Goal: Task Accomplishment & Management: Use online tool/utility

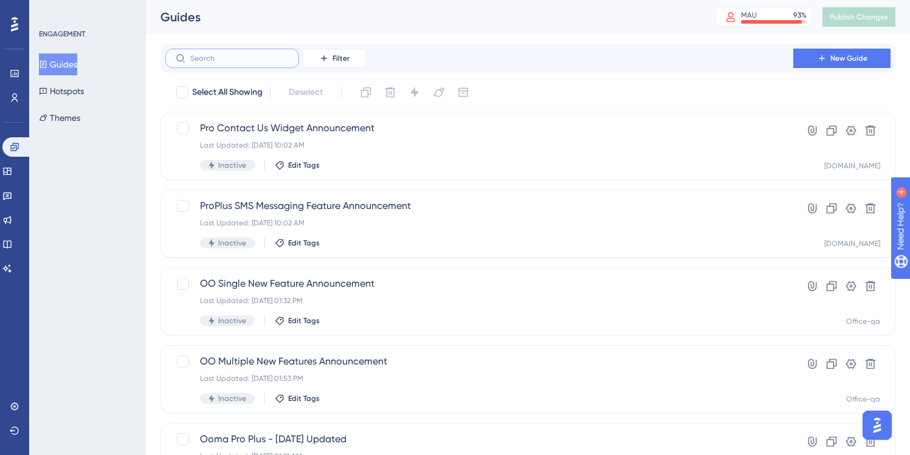
click at [204, 58] on input "text" at bounding box center [239, 58] width 98 height 9
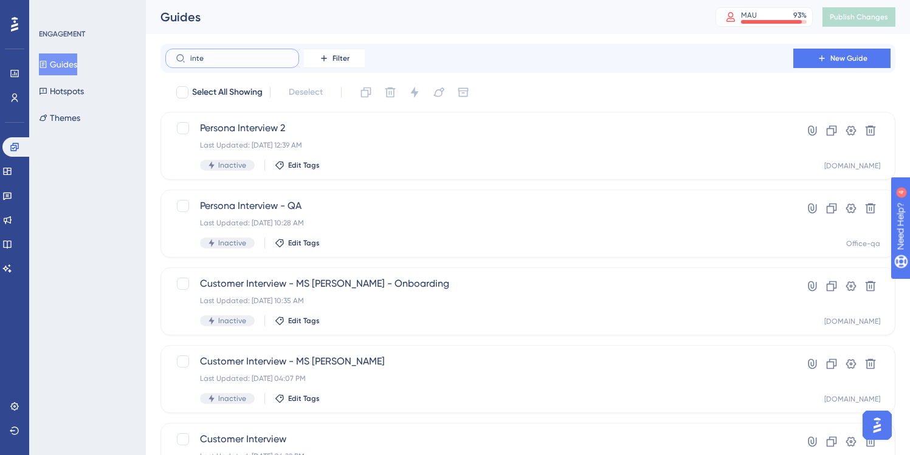
type input "integ"
checkbox input "true"
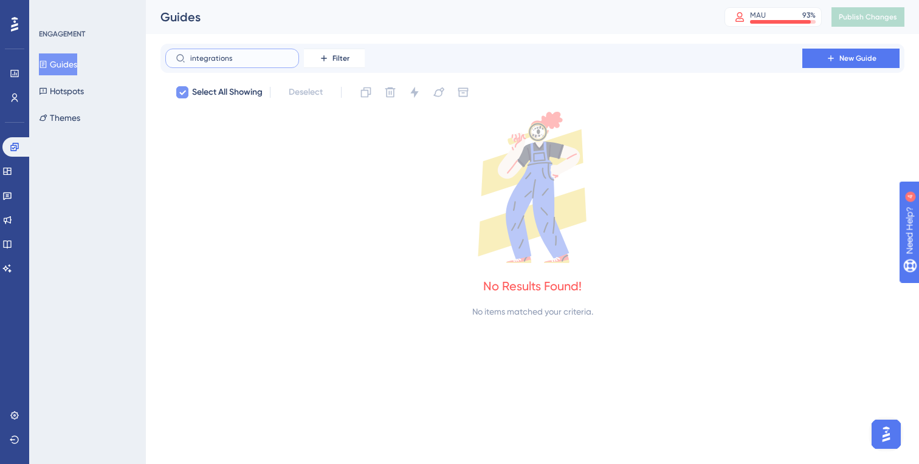
type input "integrations"
click at [183, 94] on icon at bounding box center [182, 93] width 7 height 10
click at [11, 173] on icon at bounding box center [7, 171] width 8 height 7
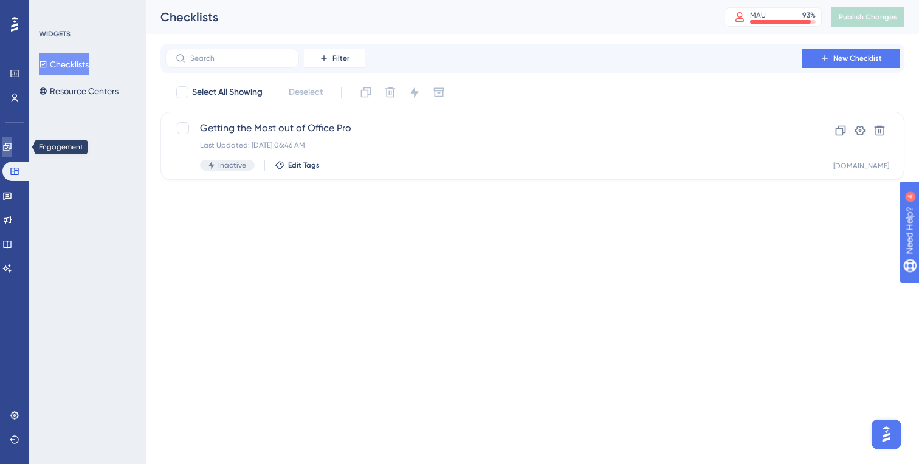
click at [12, 149] on icon at bounding box center [7, 147] width 10 height 10
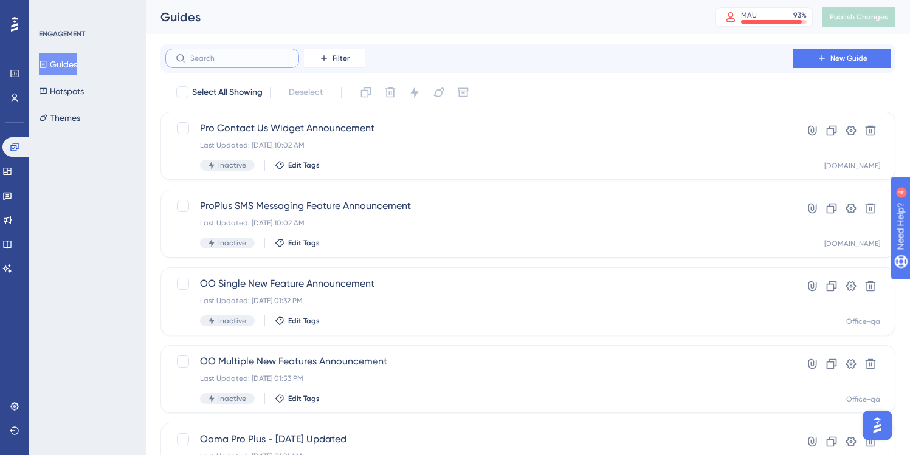
click at [206, 55] on input "text" at bounding box center [239, 58] width 98 height 9
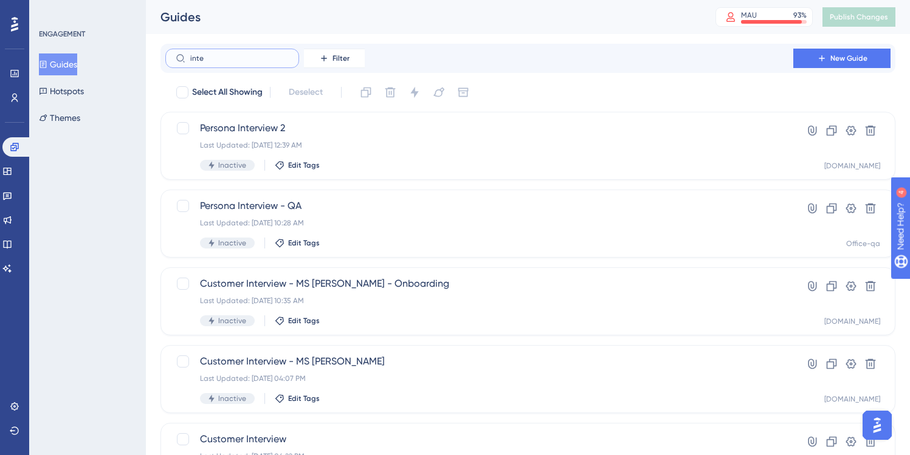
type input "integ"
checkbox input "true"
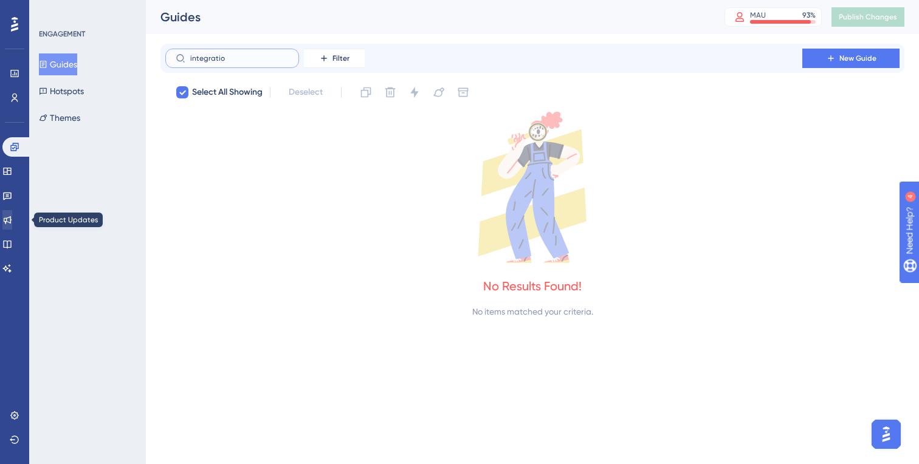
type input "integratio"
click at [12, 221] on link at bounding box center [7, 219] width 10 height 19
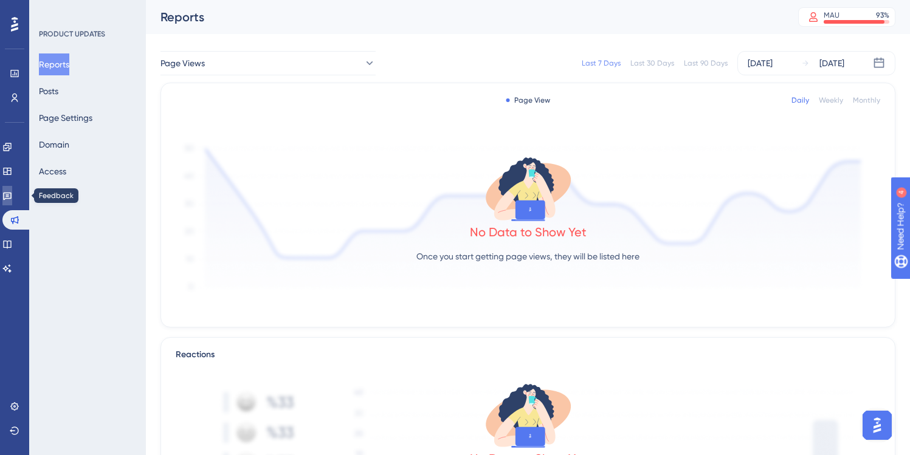
click at [12, 193] on icon at bounding box center [7, 197] width 9 height 8
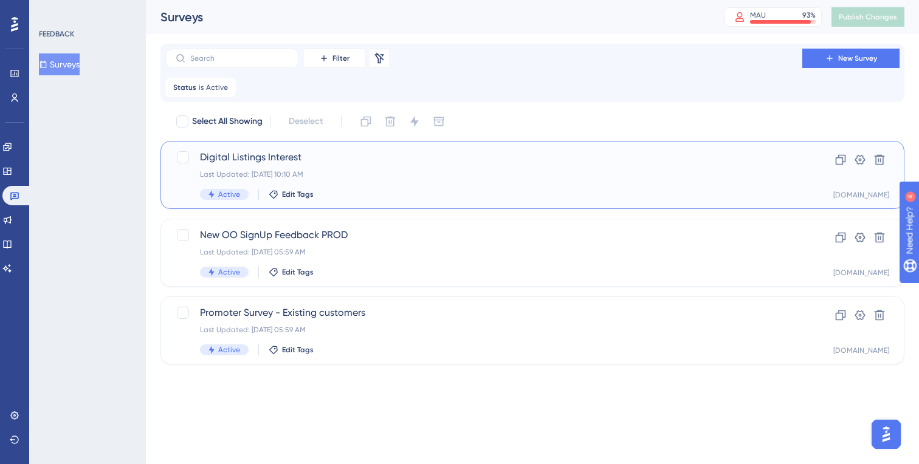
click at [351, 156] on span "Digital Listings Interest" at bounding box center [484, 157] width 568 height 15
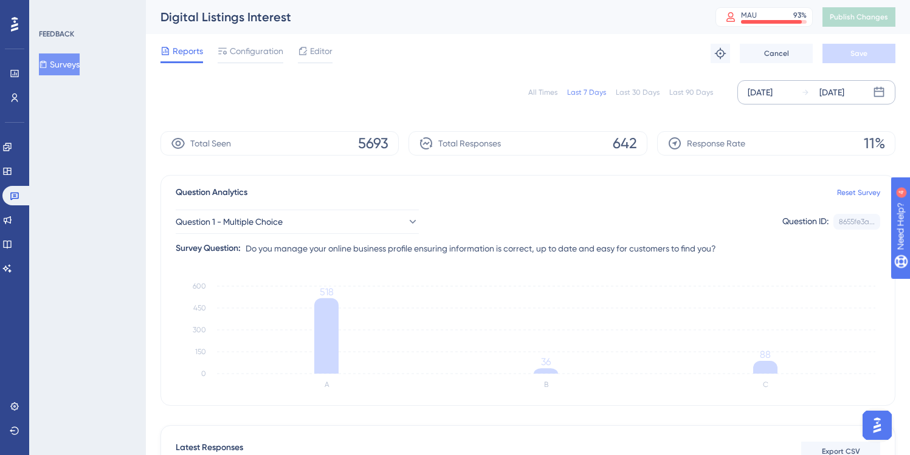
click at [763, 92] on div "[DATE]" at bounding box center [759, 92] width 25 height 15
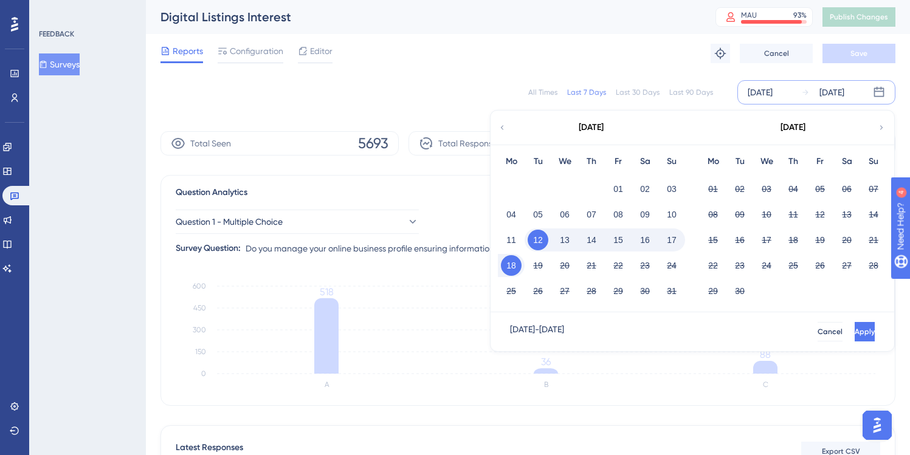
click at [510, 266] on button "18" at bounding box center [511, 265] width 21 height 21
click at [853, 332] on span "Apply" at bounding box center [863, 332] width 20 height 10
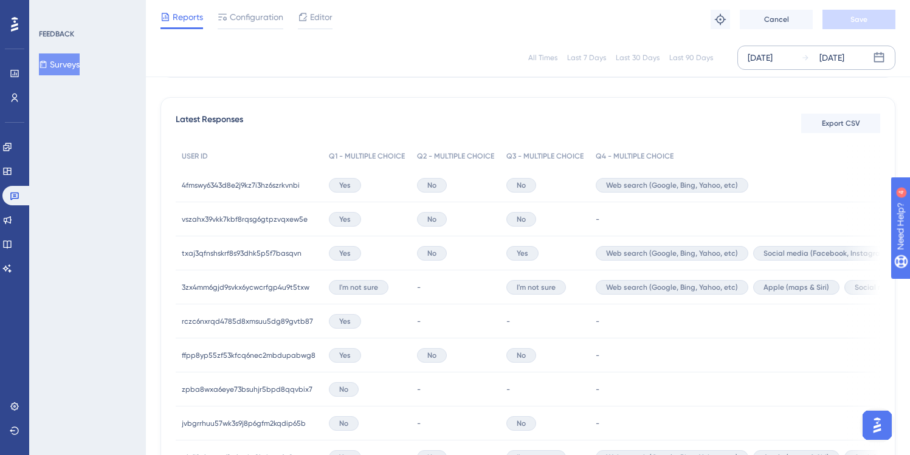
scroll to position [324, 0]
click at [428, 183] on span "No" at bounding box center [431, 185] width 9 height 10
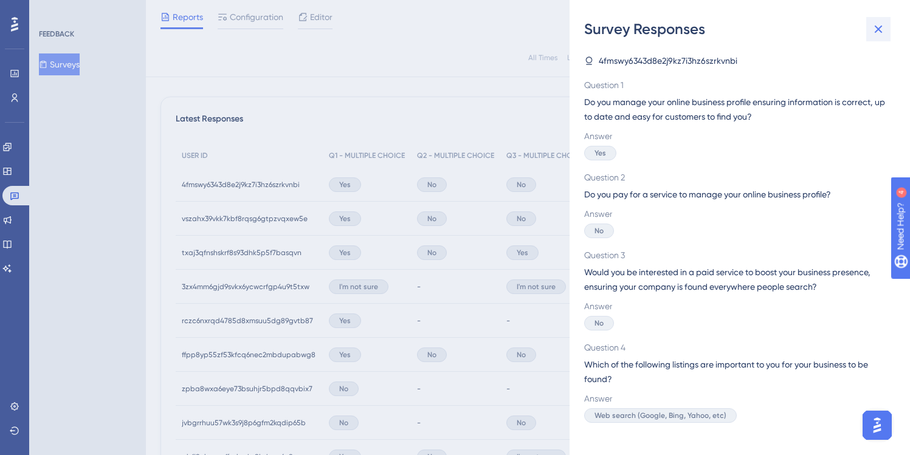
click at [879, 28] on icon at bounding box center [878, 30] width 8 height 8
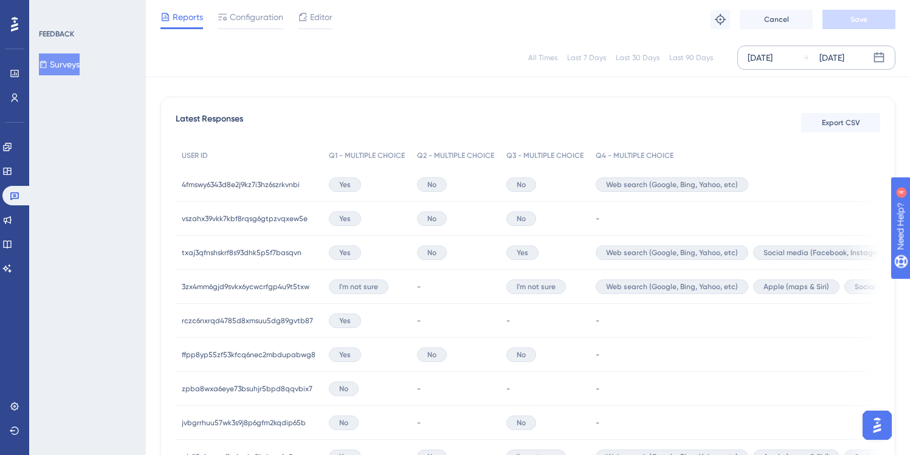
click at [556, 249] on div "Yes" at bounding box center [544, 253] width 89 height 34
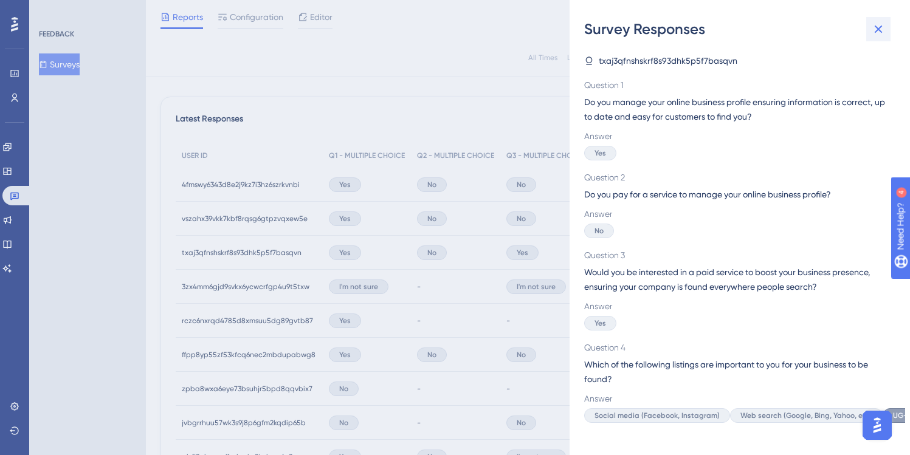
click at [881, 29] on icon at bounding box center [878, 29] width 15 height 15
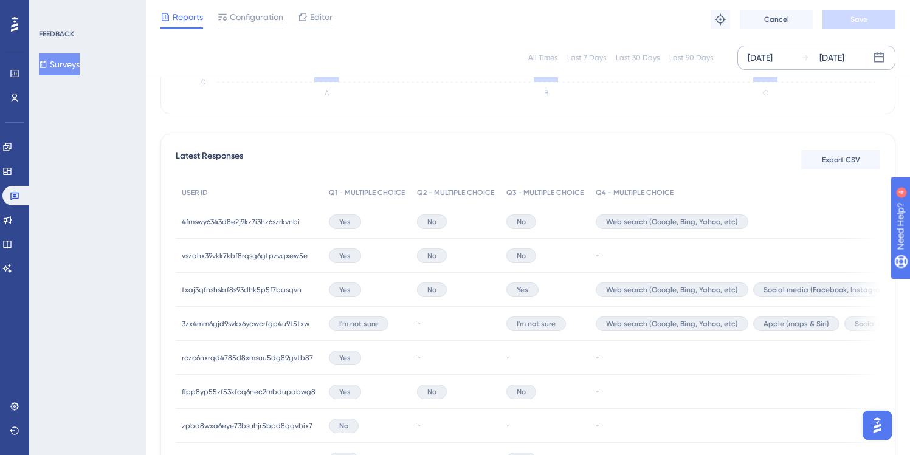
scroll to position [273, 0]
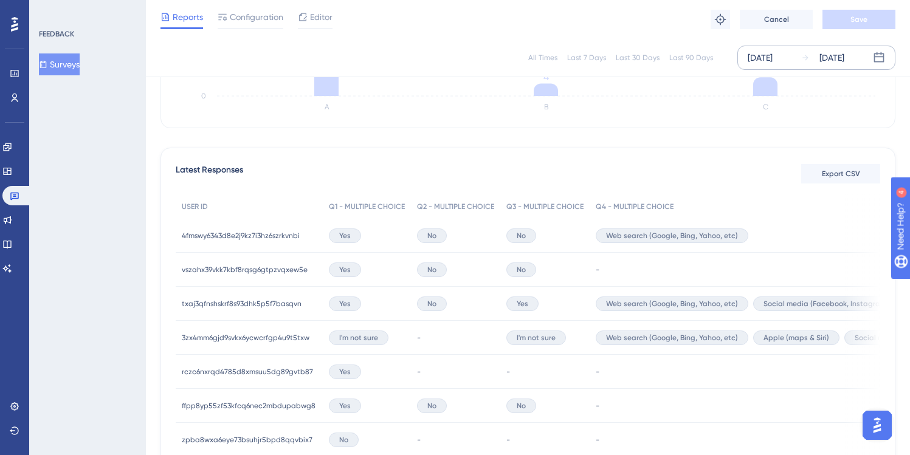
click at [70, 70] on button "Surveys" at bounding box center [59, 64] width 41 height 22
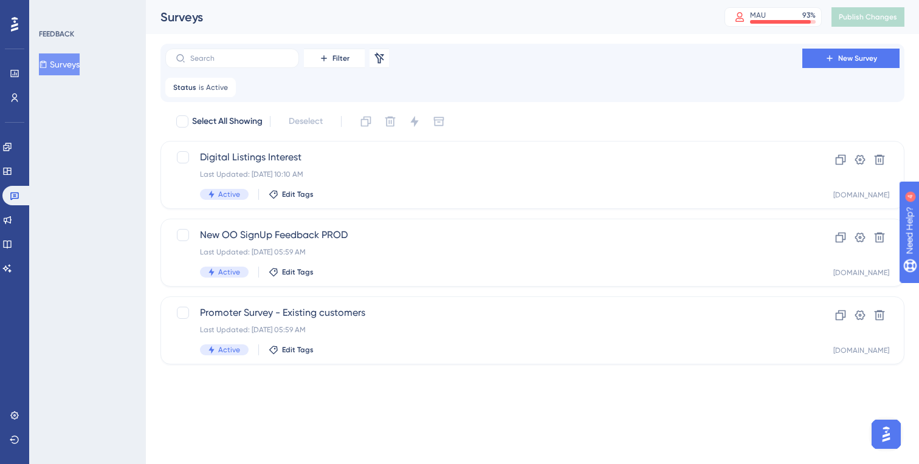
click at [73, 63] on button "Surveys" at bounding box center [59, 64] width 41 height 22
click at [212, 91] on span "Active" at bounding box center [217, 88] width 22 height 10
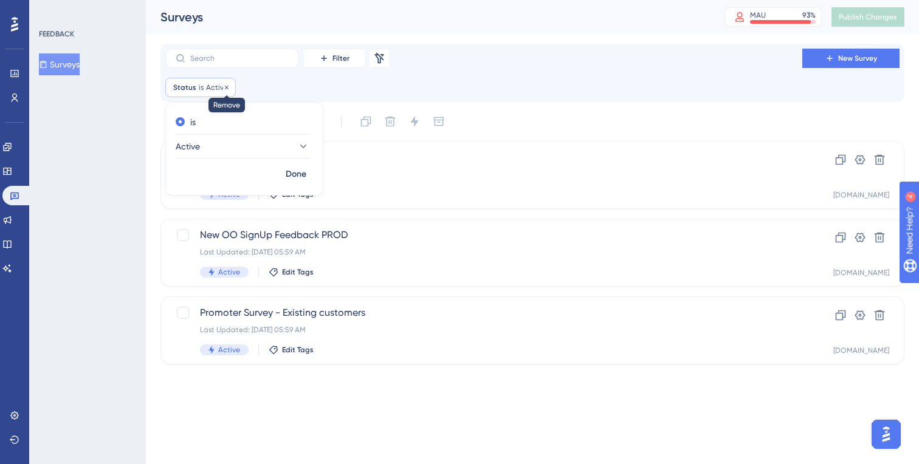
click at [225, 88] on icon at bounding box center [227, 87] width 4 height 4
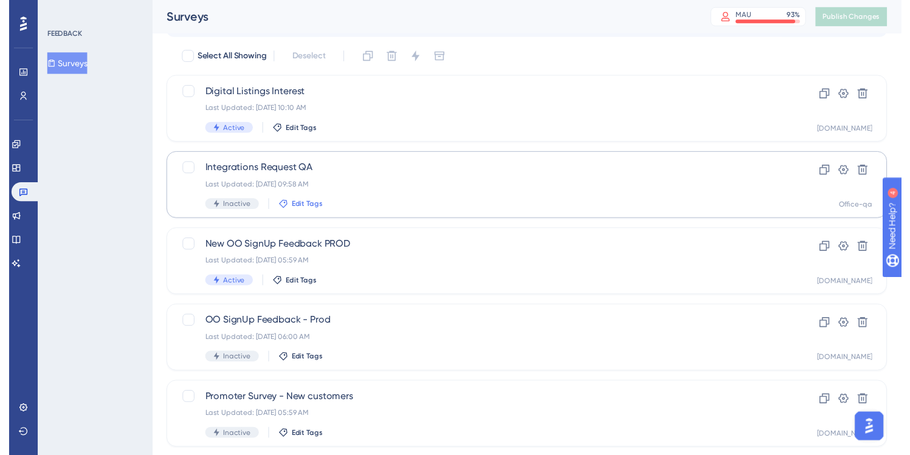
scroll to position [29, 0]
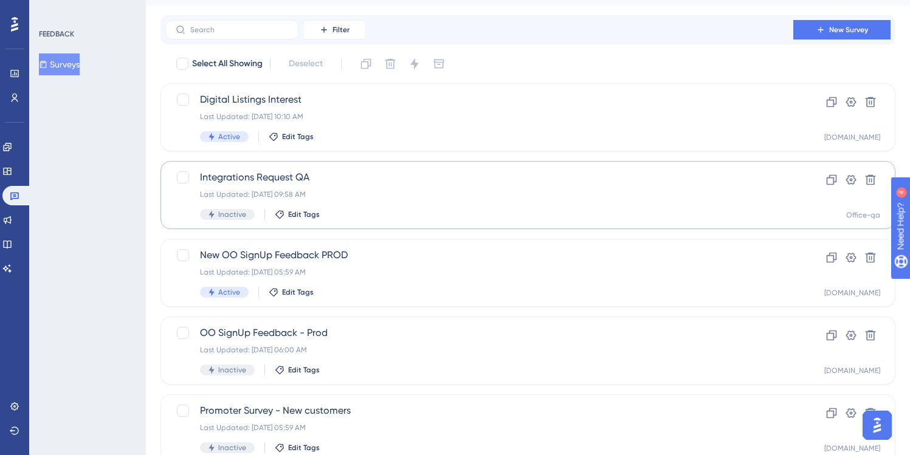
click at [326, 177] on span "Integrations Request QA" at bounding box center [479, 177] width 558 height 15
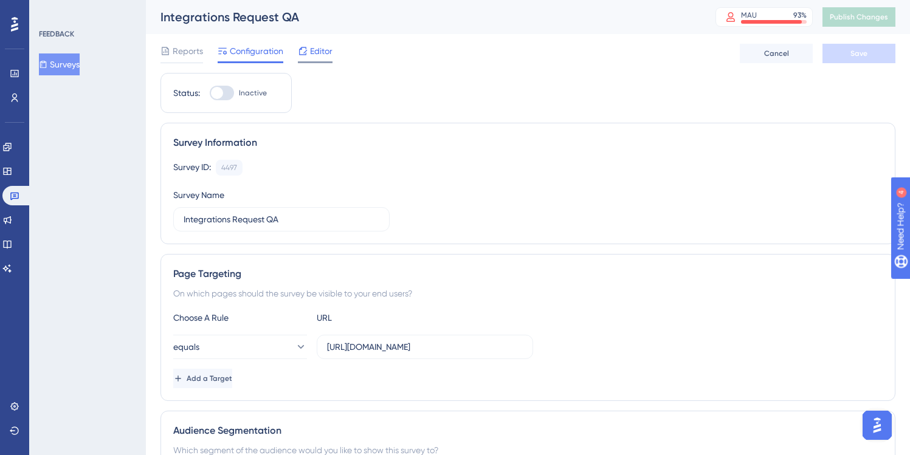
click at [319, 56] on span "Editor" at bounding box center [321, 51] width 22 height 15
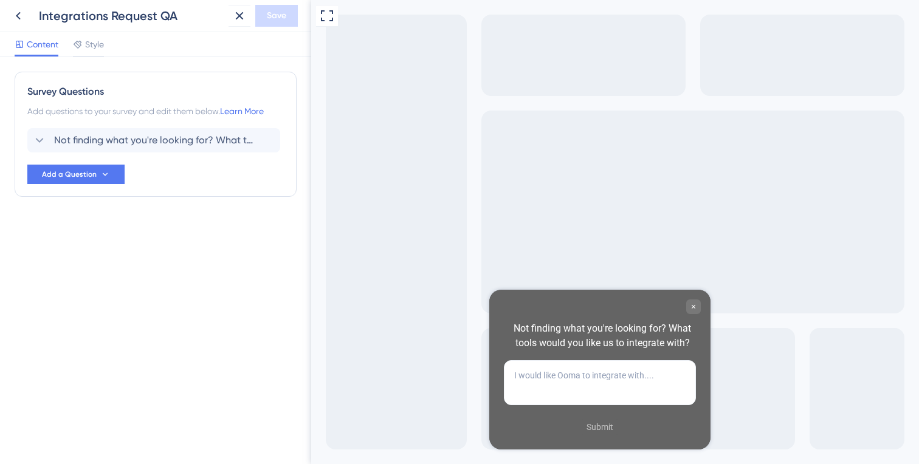
click at [528, 343] on div "Not finding what you're looking for? What tools would you like us to integrate …" at bounding box center [602, 335] width 197 height 29
click at [204, 140] on span "Not finding what you're looking for? What tools would you like us to integrate …" at bounding box center [154, 140] width 201 height 15
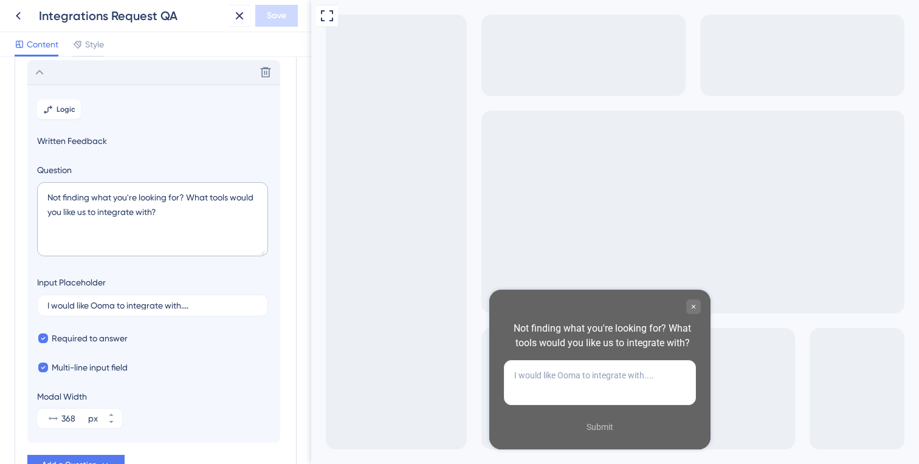
scroll to position [71, 0]
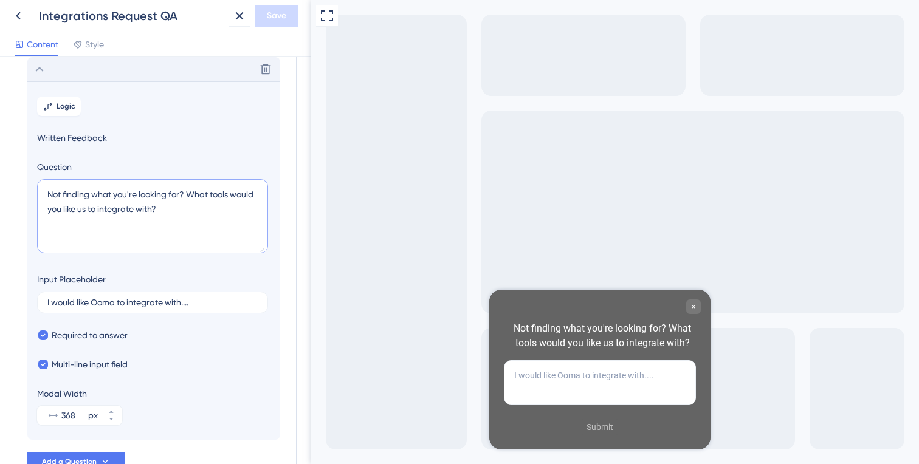
click at [221, 195] on textarea "Not finding what you're looking for? What tools would you like us to integrate …" at bounding box center [152, 216] width 231 height 74
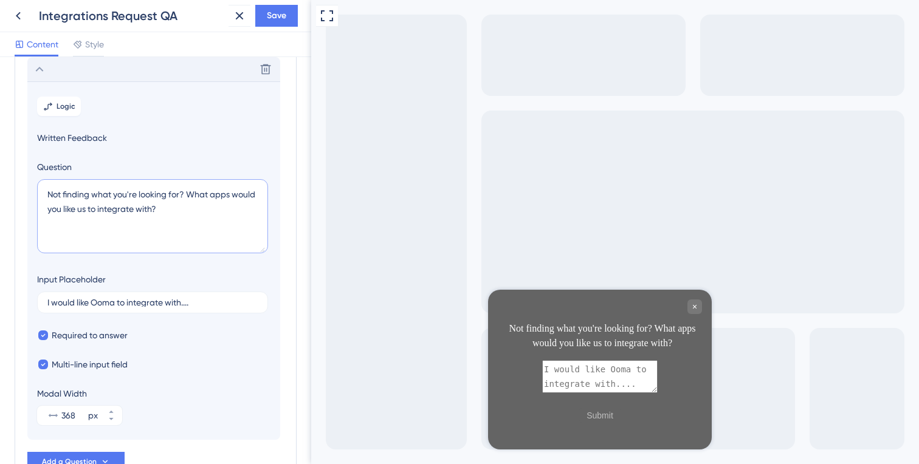
click at [170, 209] on textarea "Not finding what you're looking for? What apps would you like us to integrate w…" at bounding box center [152, 216] width 231 height 74
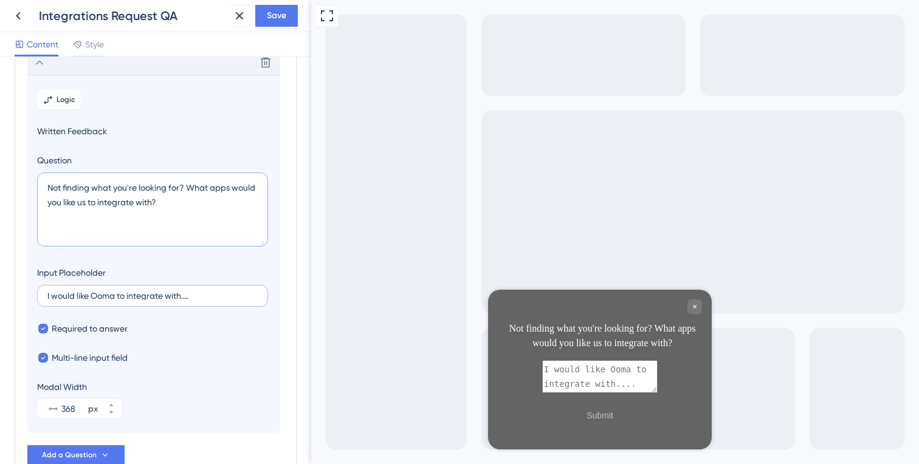
scroll to position [61, 0]
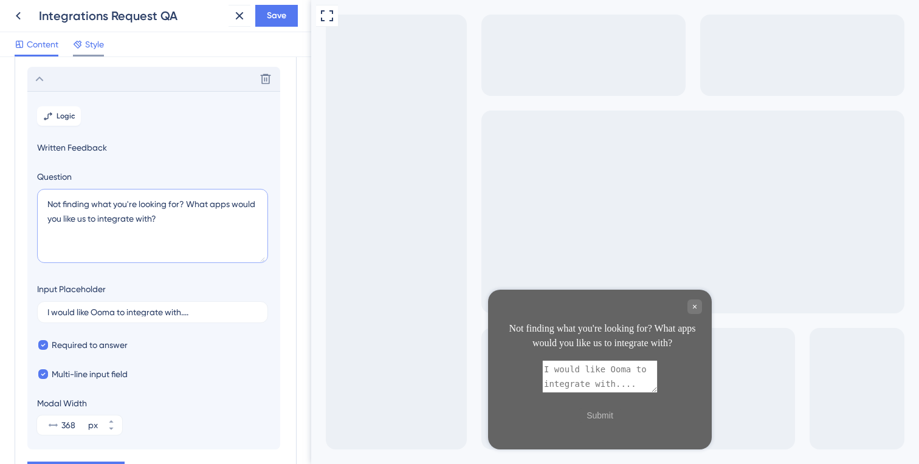
type textarea "Not finding what you're looking for? What apps would you like us to integrate w…"
click at [94, 46] on span "Style" at bounding box center [94, 44] width 19 height 15
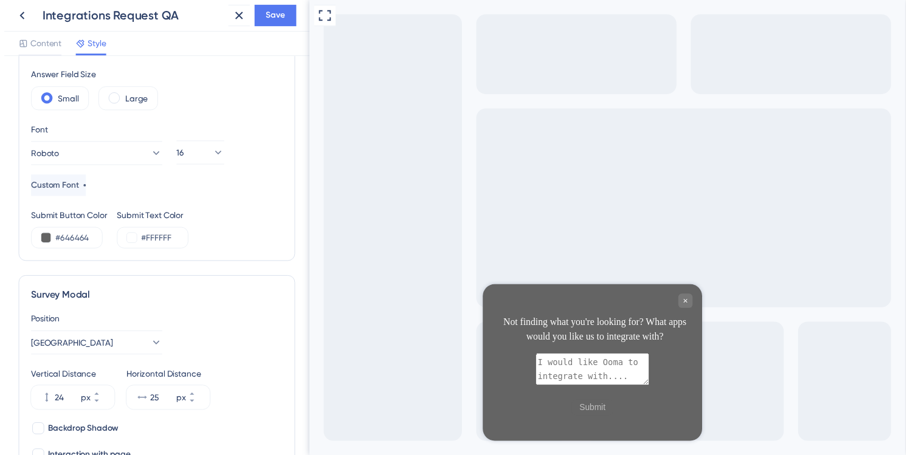
scroll to position [163, 0]
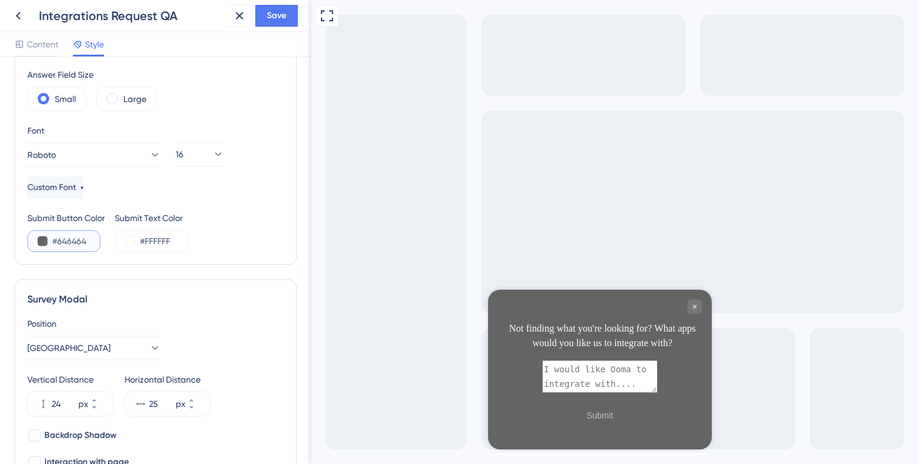
drag, startPoint x: 89, startPoint y: 239, endPoint x: 53, endPoint y: 239, distance: 35.9
click at [53, 239] on input "#646464" at bounding box center [77, 241] width 50 height 15
click at [156, 241] on input "#FFFFFF" at bounding box center [165, 241] width 50 height 15
drag, startPoint x: 173, startPoint y: 239, endPoint x: 146, endPoint y: 239, distance: 26.7
click at [146, 239] on input "#FFFFFF" at bounding box center [165, 241] width 50 height 15
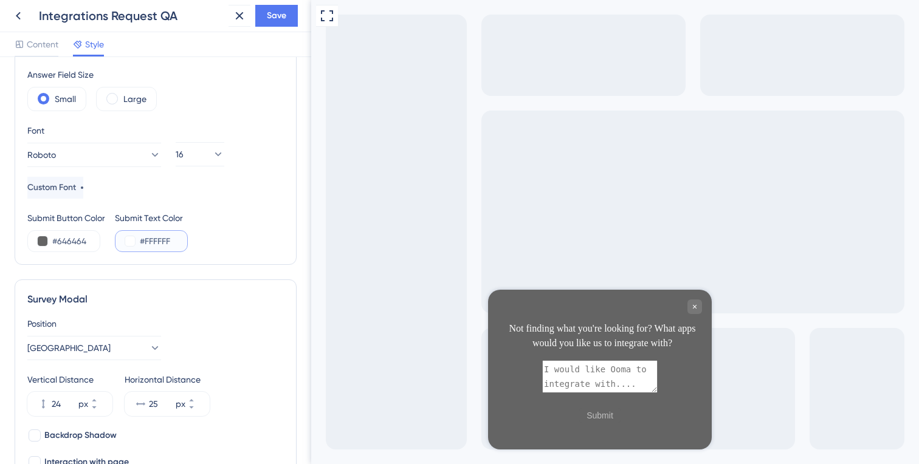
paste input "64646"
type input "#64646"
drag, startPoint x: 88, startPoint y: 240, endPoint x: 59, endPoint y: 240, distance: 28.6
click at [59, 240] on input "#646464" at bounding box center [77, 241] width 50 height 15
type input "#FFFFFF"
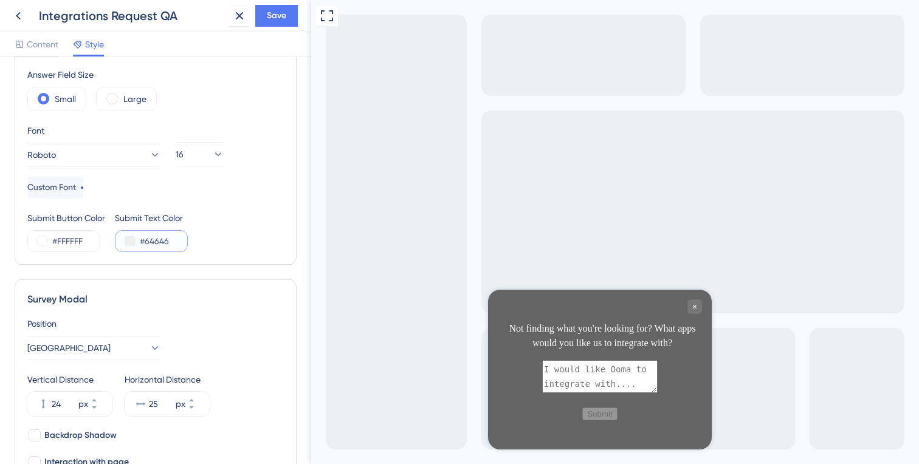
click at [156, 242] on input "#64646" at bounding box center [165, 241] width 50 height 15
click at [134, 242] on button at bounding box center [130, 241] width 10 height 10
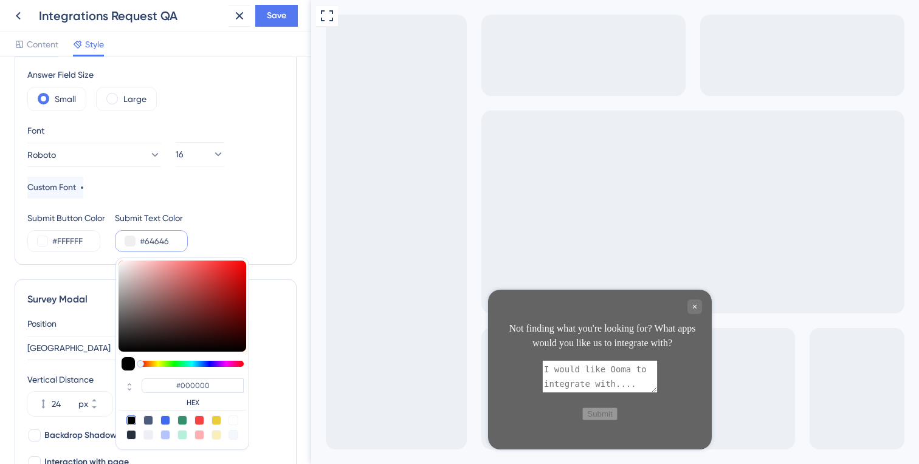
click at [131, 436] on div at bounding box center [131, 435] width 10 height 10
type input "#29303d"
type input "#29303D"
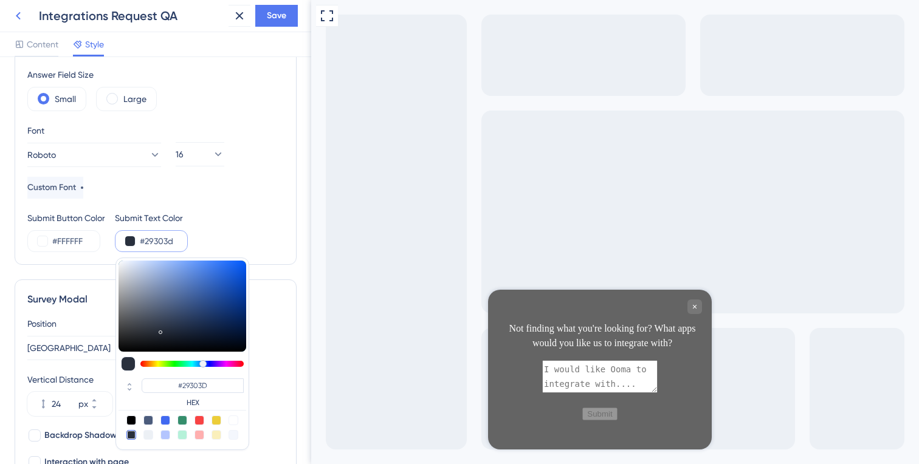
click at [19, 16] on icon at bounding box center [18, 16] width 15 height 15
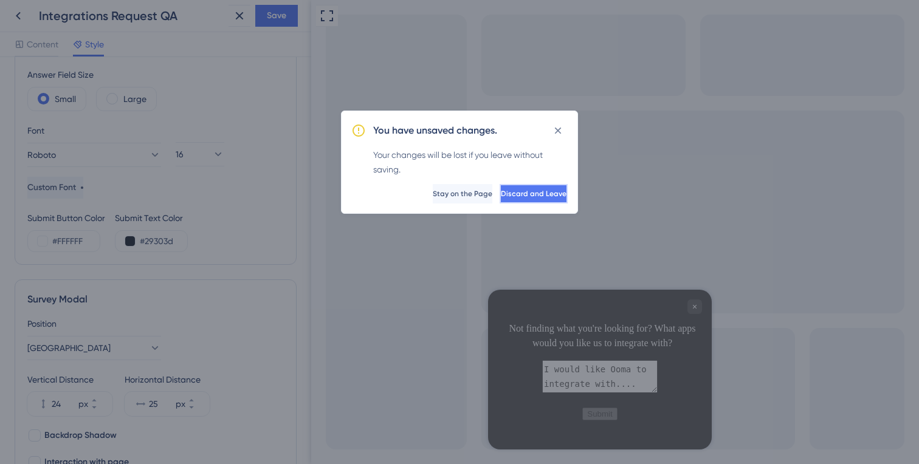
click at [525, 193] on span "Discard and Leave" at bounding box center [534, 194] width 66 height 10
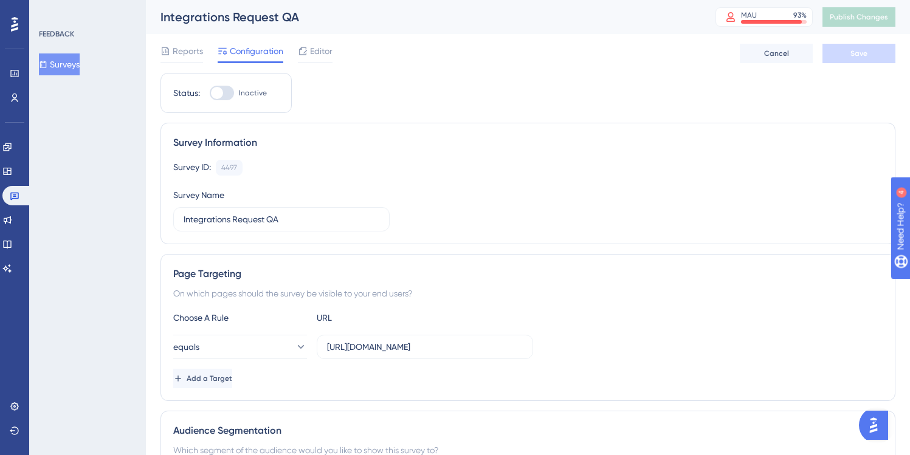
click at [321, 52] on span "Editor" at bounding box center [321, 51] width 22 height 15
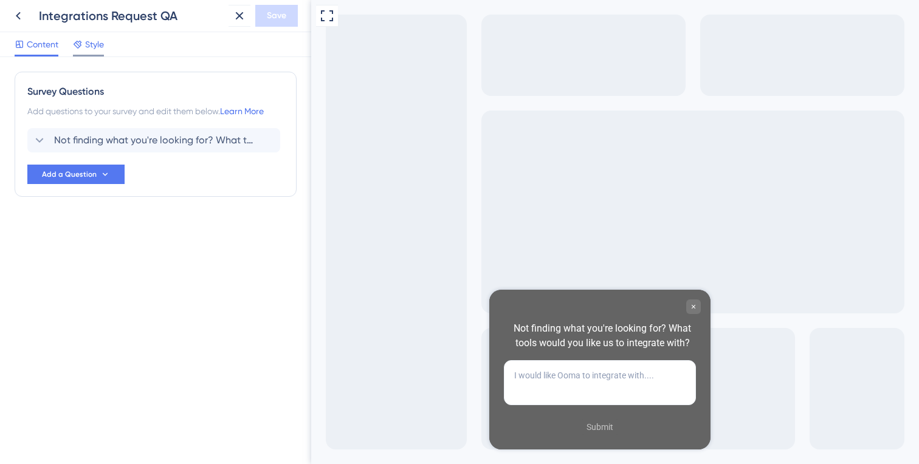
click at [94, 42] on span "Style" at bounding box center [94, 44] width 19 height 15
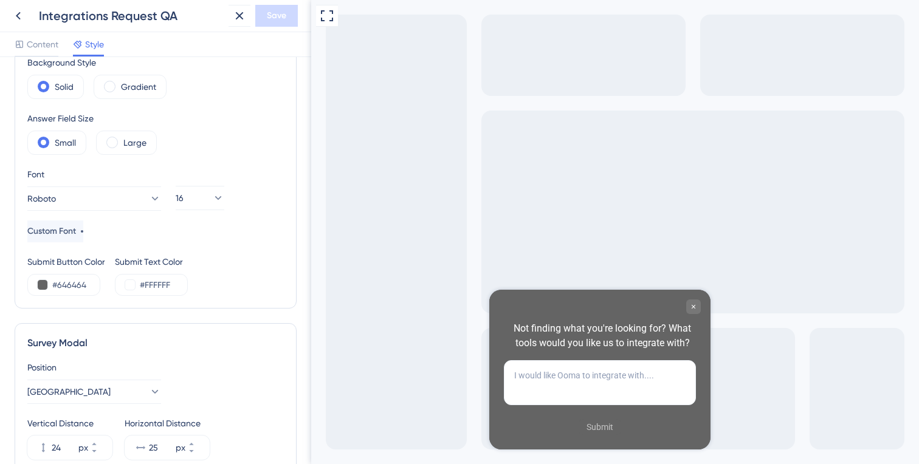
scroll to position [125, 0]
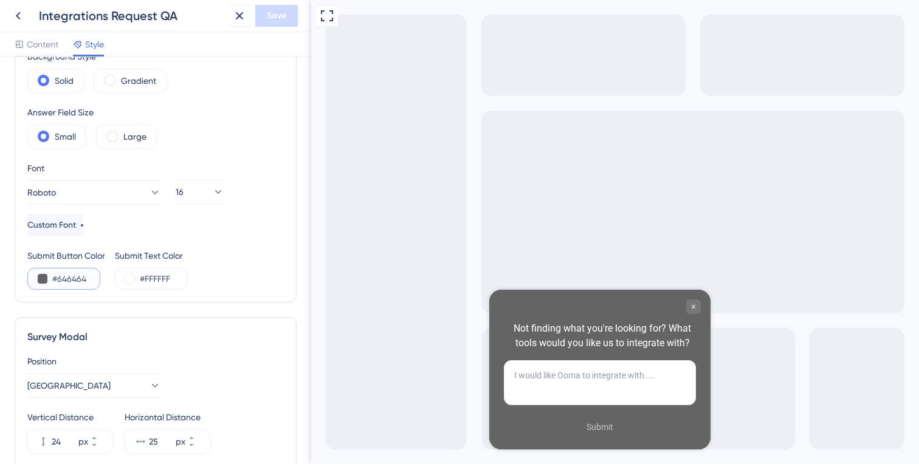
drag, startPoint x: 88, startPoint y: 280, endPoint x: 53, endPoint y: 279, distance: 34.6
click at [53, 279] on input "#646464" at bounding box center [77, 279] width 50 height 15
click at [88, 279] on input "#646464" at bounding box center [77, 279] width 50 height 15
type input "#FFFFFF"
click at [175, 280] on input "#FFFFFF" at bounding box center [165, 279] width 50 height 15
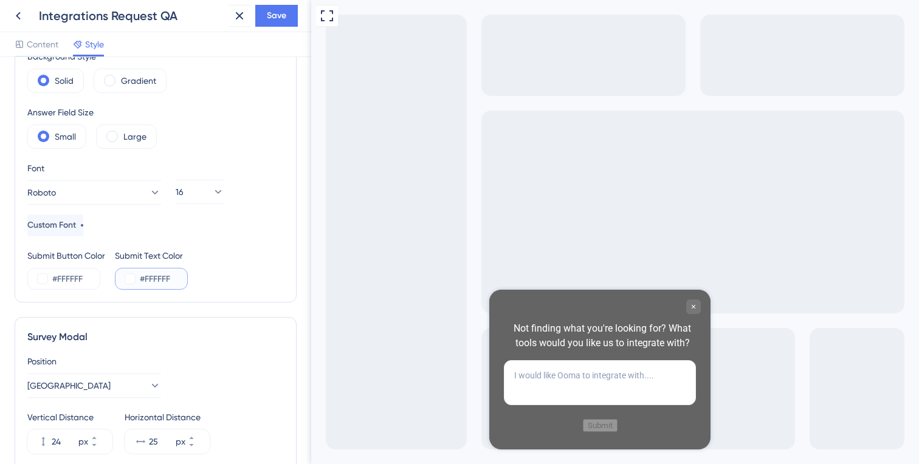
drag, startPoint x: 175, startPoint y: 280, endPoint x: 141, endPoint y: 280, distance: 34.0
click at [141, 280] on input "#FFFFFF" at bounding box center [165, 279] width 50 height 15
paste input "646464"
type input "#646464"
click at [199, 283] on div "Submit Button Color #FFFFFF Submit Text Color #646464" at bounding box center [155, 269] width 256 height 41
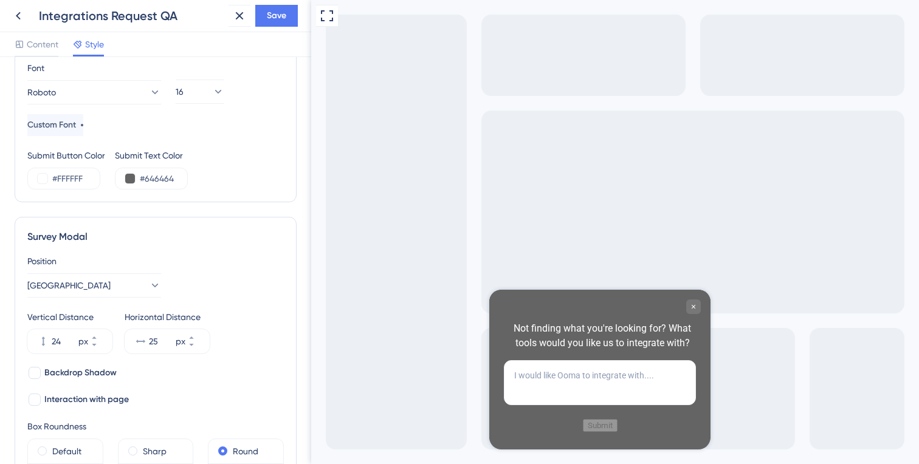
scroll to position [239, 0]
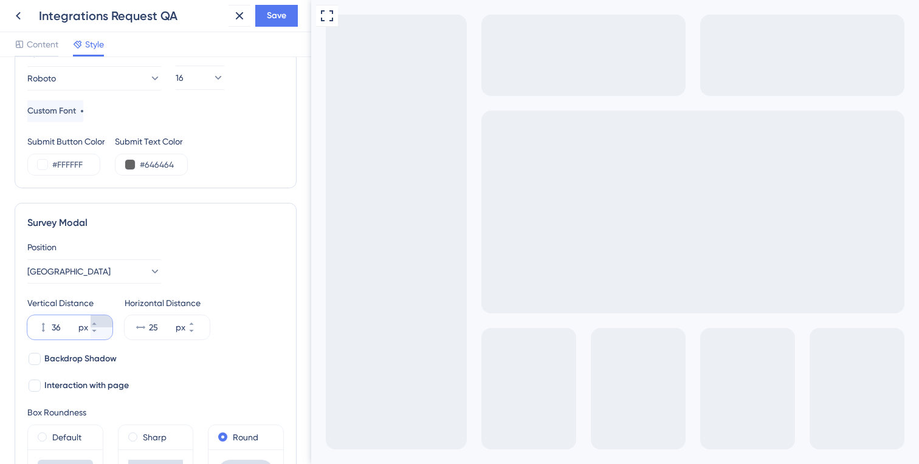
click at [98, 321] on icon at bounding box center [94, 323] width 7 height 7
click at [58, 327] on input "087" at bounding box center [64, 327] width 24 height 15
type input "87"
click at [171, 352] on div "Backdrop Shadow Interaction with page" at bounding box center [155, 372] width 256 height 41
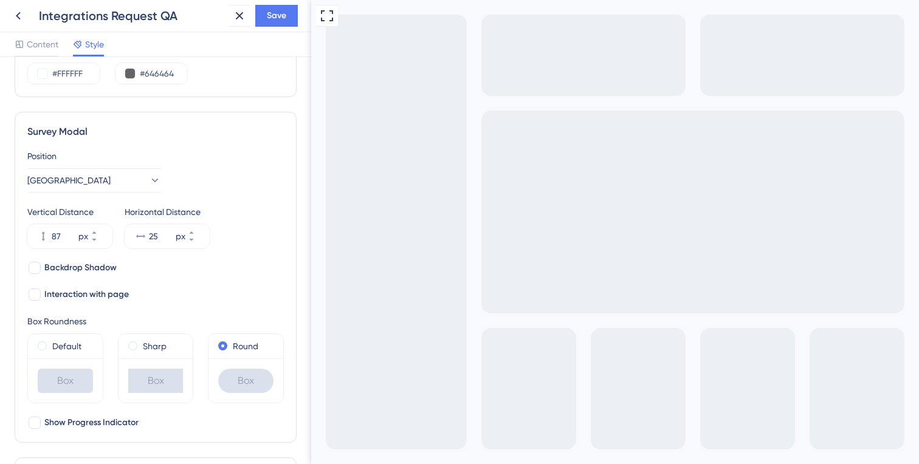
scroll to position [339, 0]
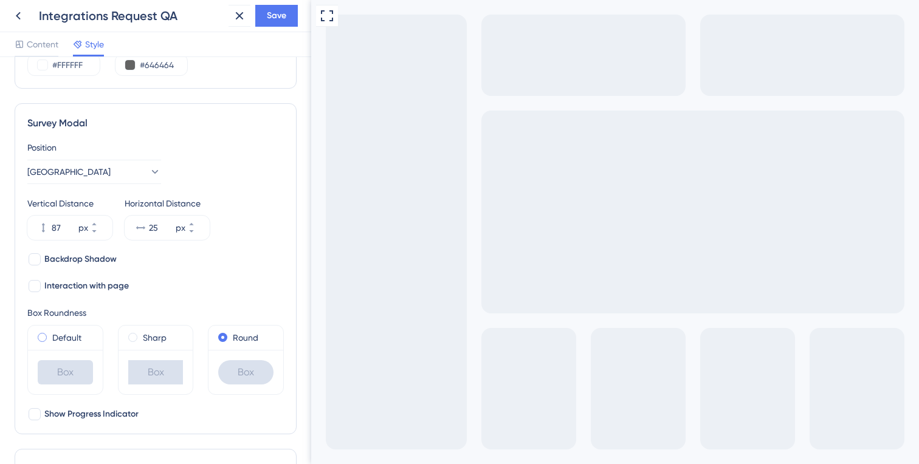
click at [44, 337] on span at bounding box center [42, 337] width 9 height 9
click at [50, 335] on input "radio" at bounding box center [50, 335] width 0 height 0
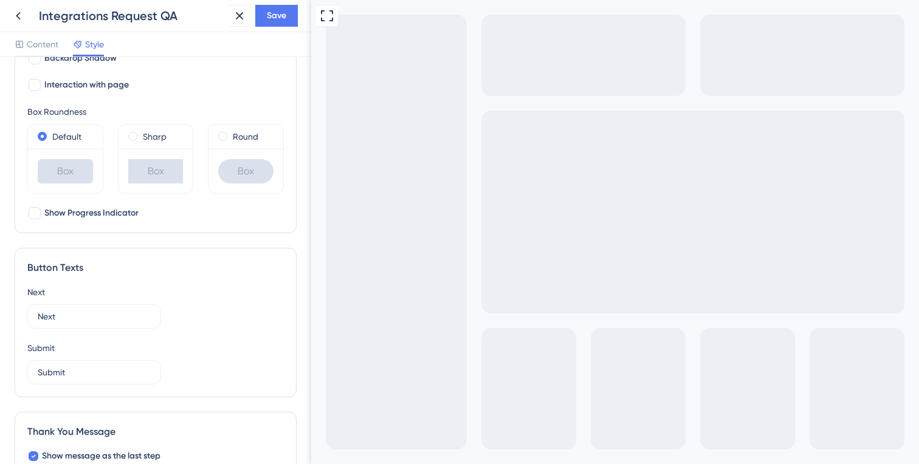
scroll to position [555, 0]
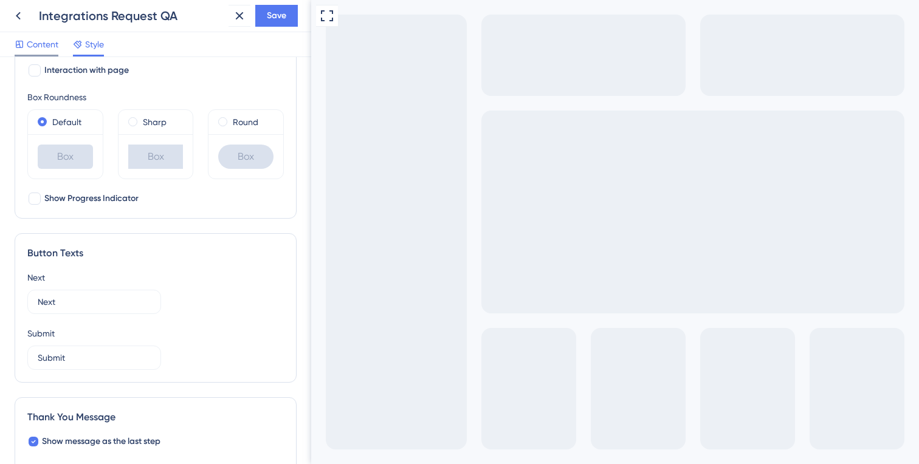
click at [38, 43] on span "Content" at bounding box center [43, 44] width 32 height 15
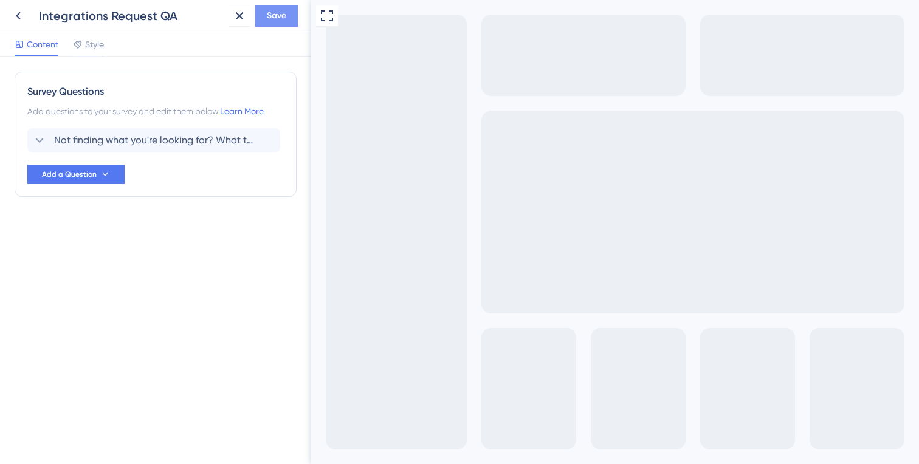
click at [269, 14] on span "Save" at bounding box center [276, 16] width 19 height 15
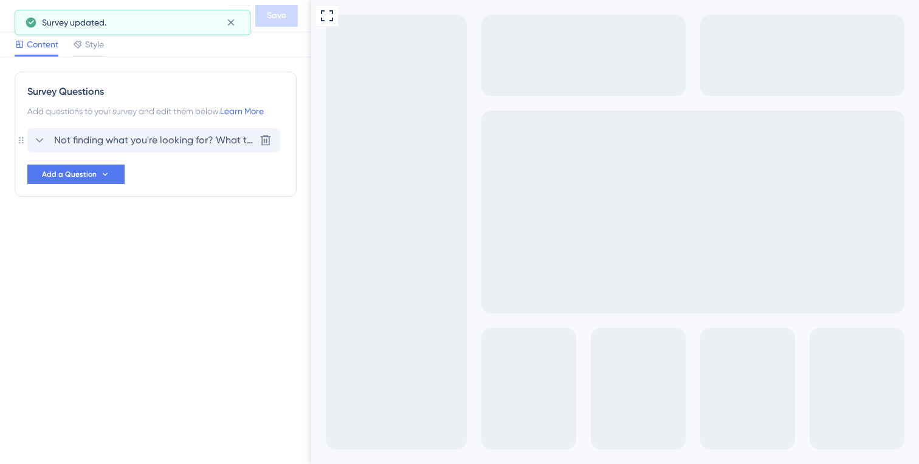
click at [162, 139] on span "Not finding what you're looking for? What tools would you like us to integrate …" at bounding box center [154, 140] width 201 height 15
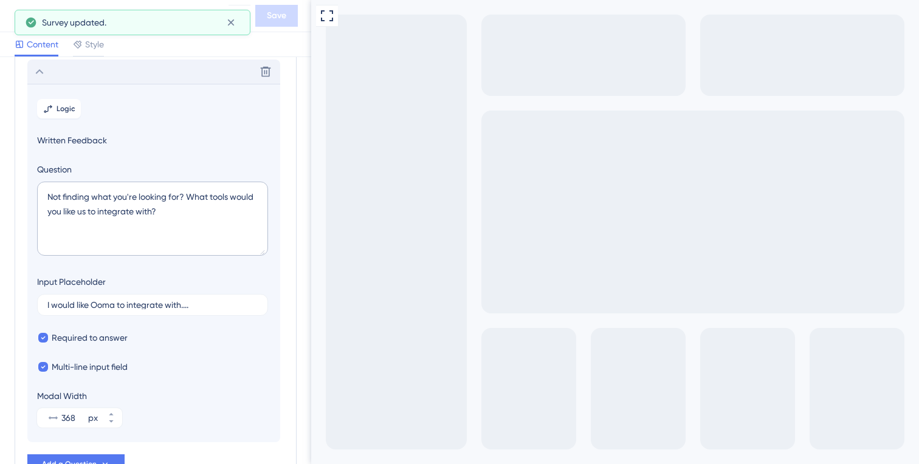
scroll to position [71, 0]
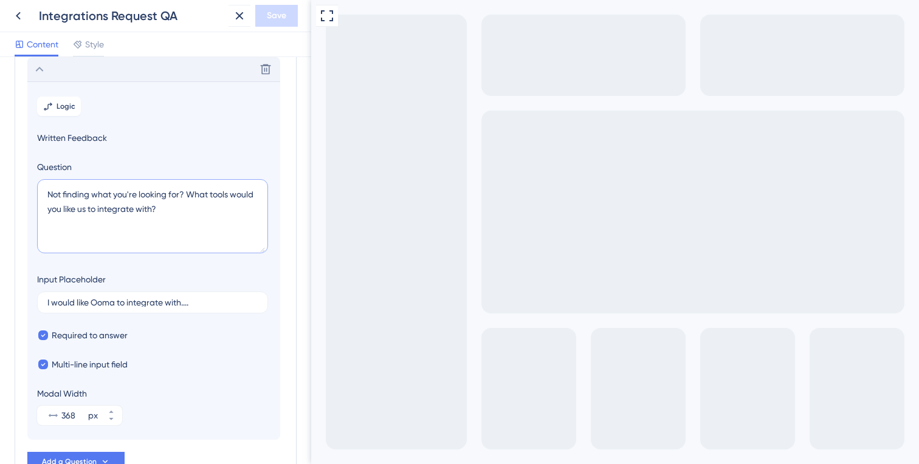
click at [219, 196] on textarea "Not finding what you're looking for? What tools would you like us to integrate …" at bounding box center [152, 216] width 231 height 74
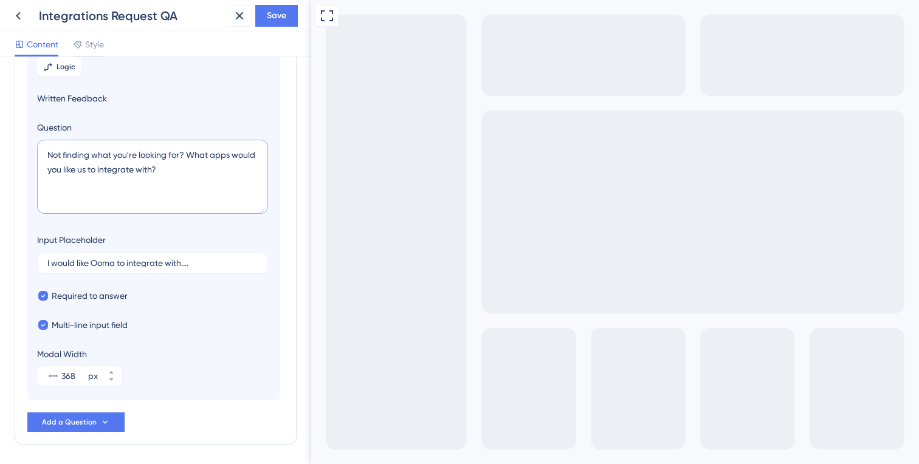
scroll to position [125, 0]
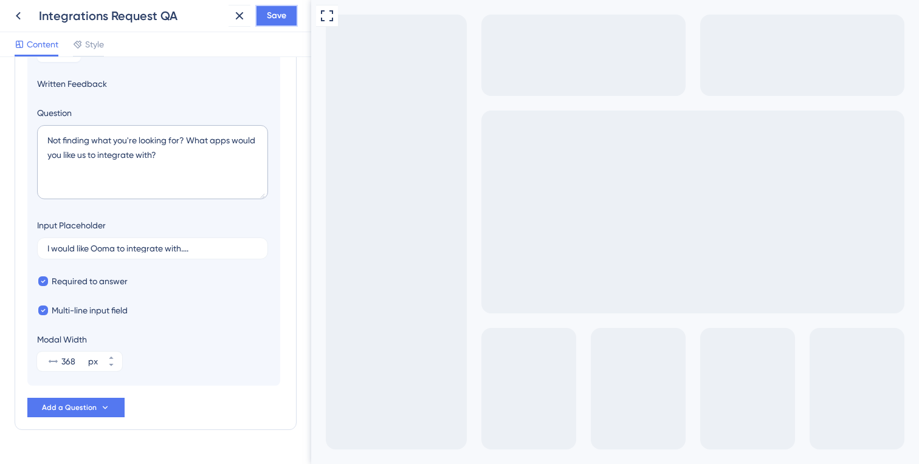
click at [281, 13] on span "Save" at bounding box center [276, 16] width 19 height 15
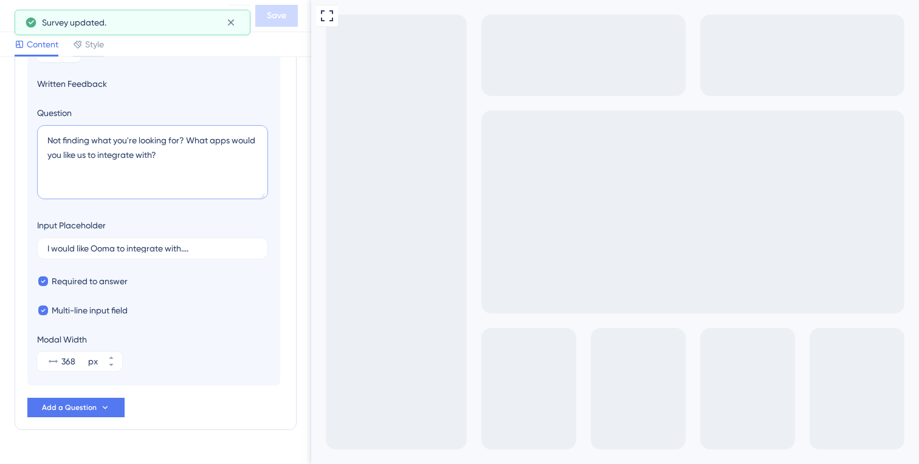
click at [188, 140] on textarea "Not finding what you're looking for? What apps would you like us to integrate w…" at bounding box center [152, 162] width 231 height 74
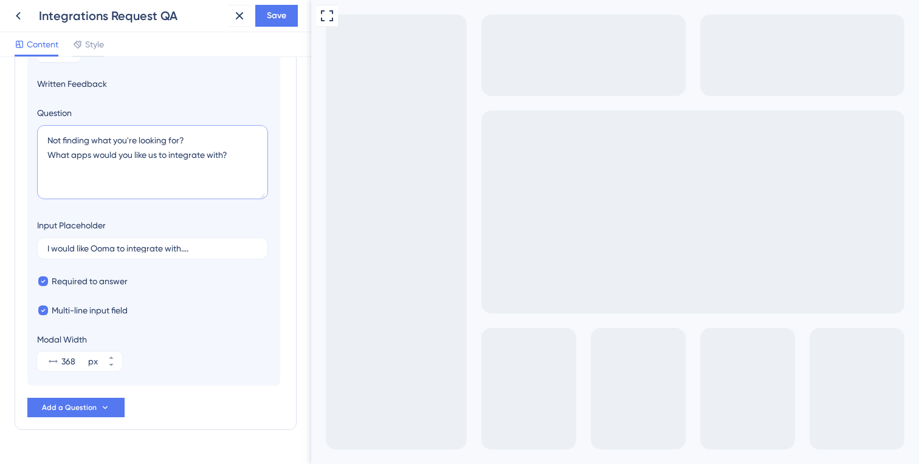
drag, startPoint x: 91, startPoint y: 141, endPoint x: 45, endPoint y: 140, distance: 45.6
click at [45, 140] on textarea "Not finding what you're looking for? What apps would you like us to integrate w…" at bounding box center [152, 162] width 231 height 74
click at [100, 140] on textarea "Don't see what you're looking for? What apps would you like us to integrate wit…" at bounding box center [152, 162] width 231 height 74
drag, startPoint x: 219, startPoint y: 140, endPoint x: 166, endPoint y: 140, distance: 53.5
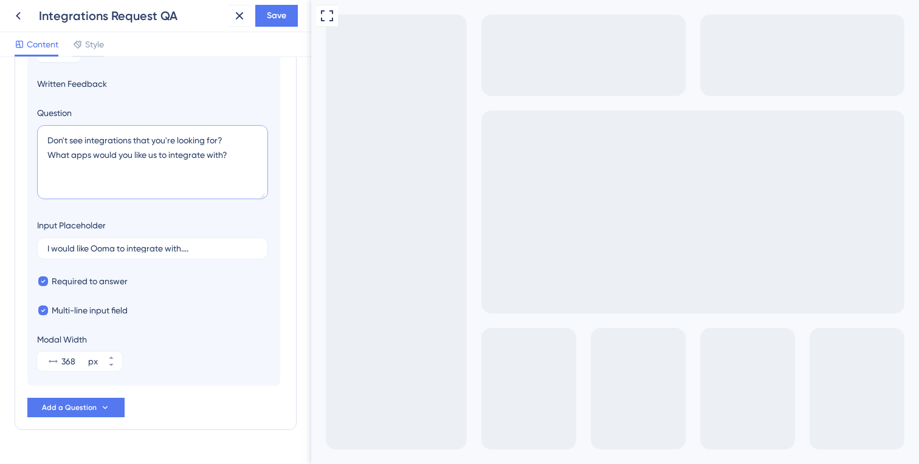
click at [166, 140] on textarea "Don't see integrations that you're looking for? What apps would you like us to …" at bounding box center [152, 162] width 231 height 74
click at [49, 154] on textarea "Don't see integrations that you need? What apps would you like us to integrate …" at bounding box center [152, 162] width 231 height 74
click at [100, 155] on textarea "Don't see integrations that you need? Tell us the What apps would you like us t…" at bounding box center [152, 162] width 231 height 74
click at [81, 155] on textarea "Don't see integrations that you need? Tell us the apps would you like us to int…" at bounding box center [152, 162] width 231 height 74
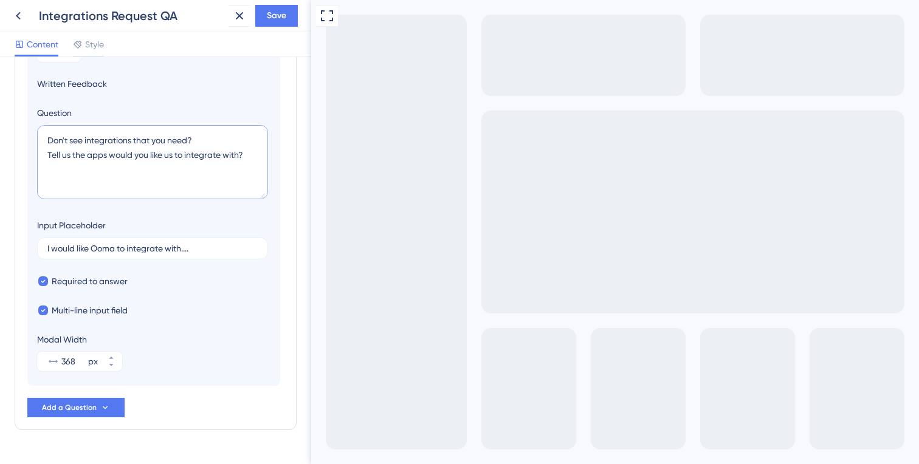
click at [81, 155] on textarea "Don't see integrations that you need? Tell us the apps would you like us to int…" at bounding box center [152, 162] width 231 height 74
click at [120, 156] on textarea "Don't see integrations that you need? Tell us which apps would you like us to i…" at bounding box center [152, 162] width 231 height 74
drag, startPoint x: 183, startPoint y: 155, endPoint x: 145, endPoint y: 155, distance: 37.7
click at [145, 155] on textarea "Don't see integrations that you need? Tell us which apps you'd would you like u…" at bounding box center [152, 162] width 231 height 74
click at [272, 16] on span "Save" at bounding box center [276, 16] width 19 height 15
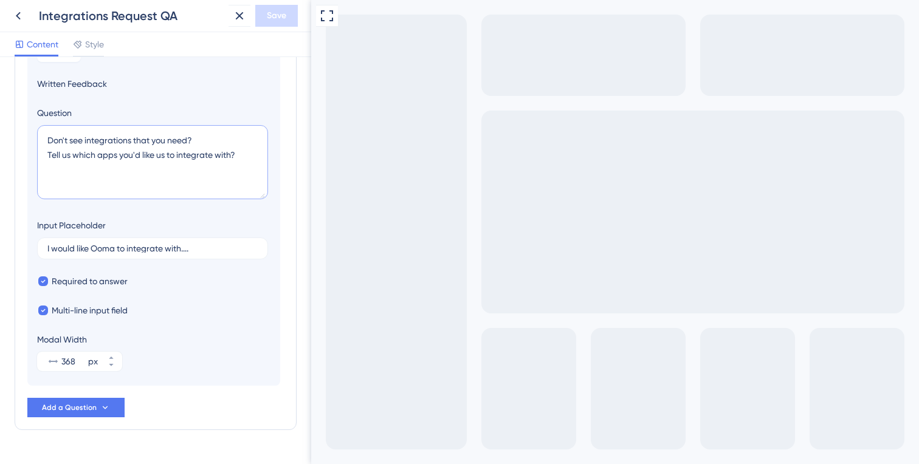
click at [145, 157] on textarea "Don't see integrations that you need? Tell us which apps you'd like us to integ…" at bounding box center [152, 162] width 231 height 74
paste textarea "What additional apps would you"
click at [196, 139] on textarea "Don't see integrations that you need? What additional apps would you like us to…" at bounding box center [152, 162] width 231 height 74
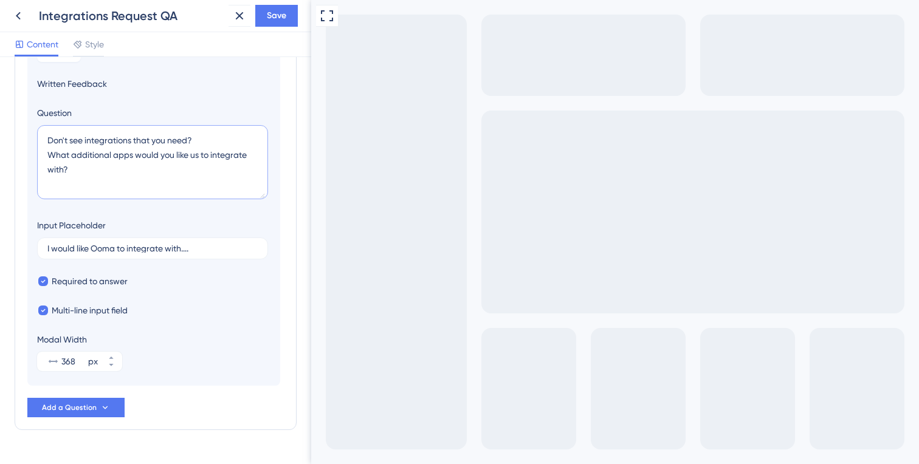
drag, startPoint x: 200, startPoint y: 141, endPoint x: 43, endPoint y: 142, distance: 156.8
click at [43, 142] on textarea "Don't see integrations that you need? What additional apps would you like us to…" at bounding box center [152, 162] width 231 height 74
type textarea "What additional apps would you like us to integrate with?"
click at [273, 13] on span "Save" at bounding box center [276, 16] width 19 height 15
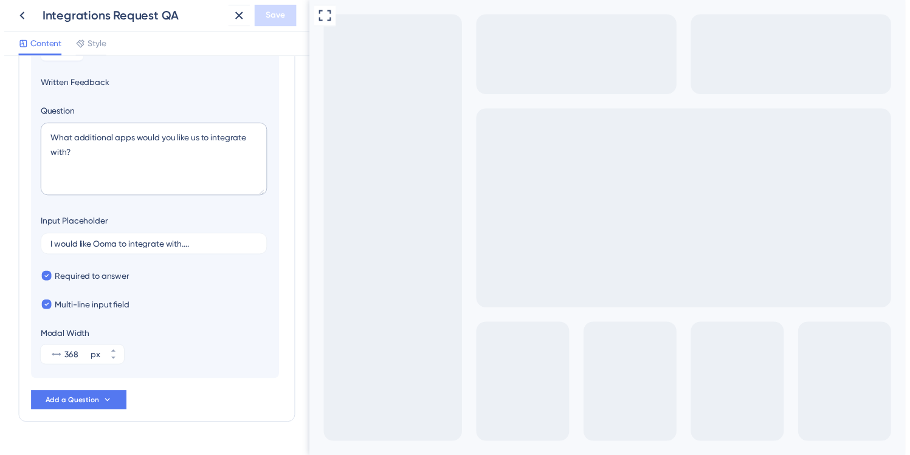
scroll to position [0, 0]
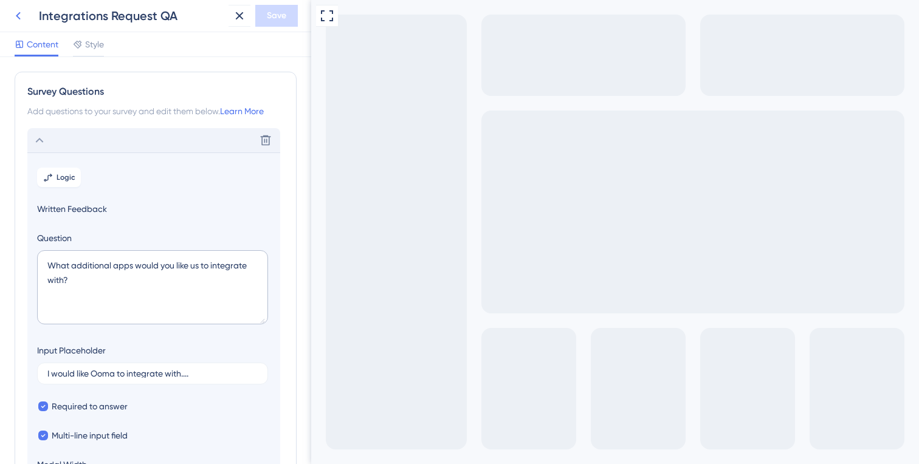
click at [18, 13] on icon at bounding box center [18, 16] width 5 height 8
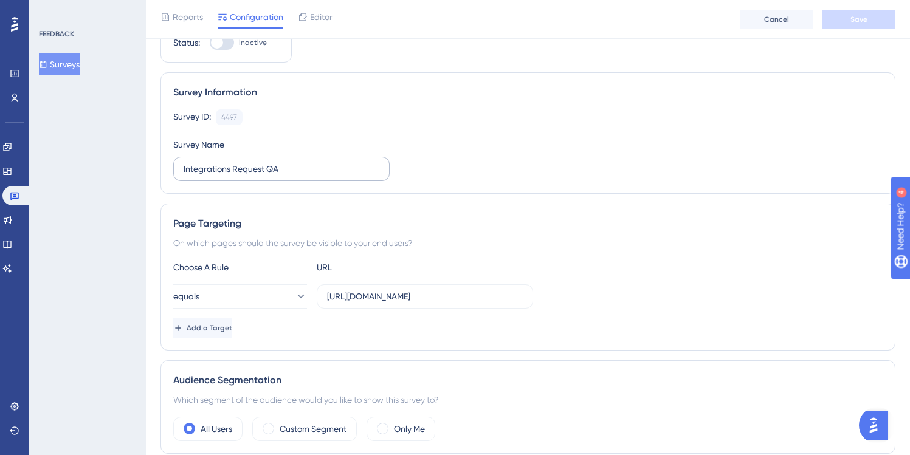
scroll to position [83, 0]
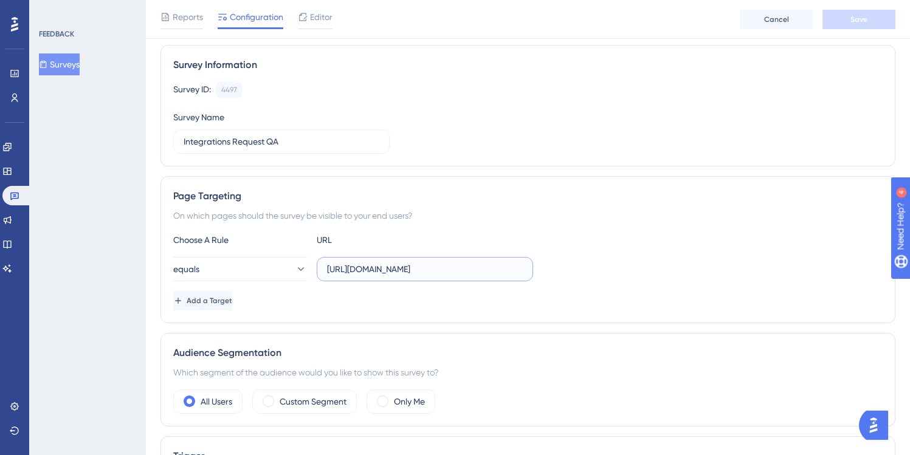
click at [393, 270] on input "[URL][DOMAIN_NAME]" at bounding box center [425, 269] width 196 height 13
click at [478, 270] on input "[URL][DOMAIN_NAME]" at bounding box center [425, 269] width 196 height 13
type input "[URL][DOMAIN_NAME]"
click at [473, 295] on div "Add a Target" at bounding box center [527, 300] width 709 height 19
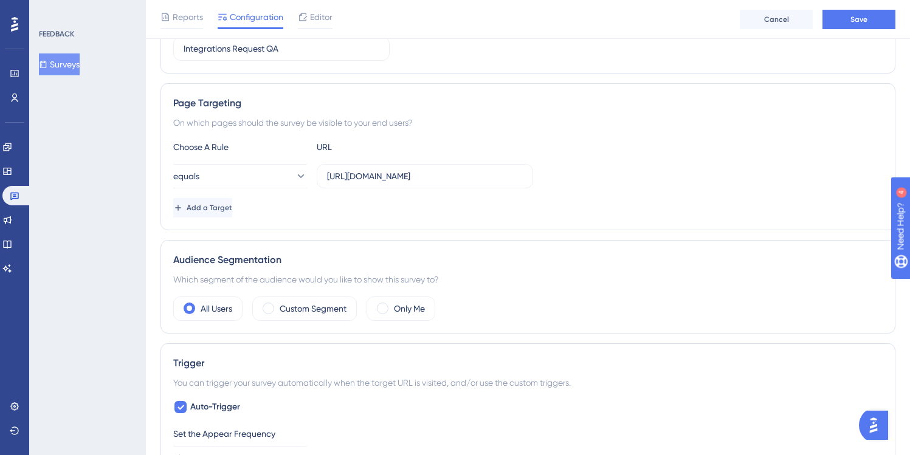
scroll to position [177, 0]
click at [303, 304] on label "Custom Segment" at bounding box center [313, 307] width 67 height 15
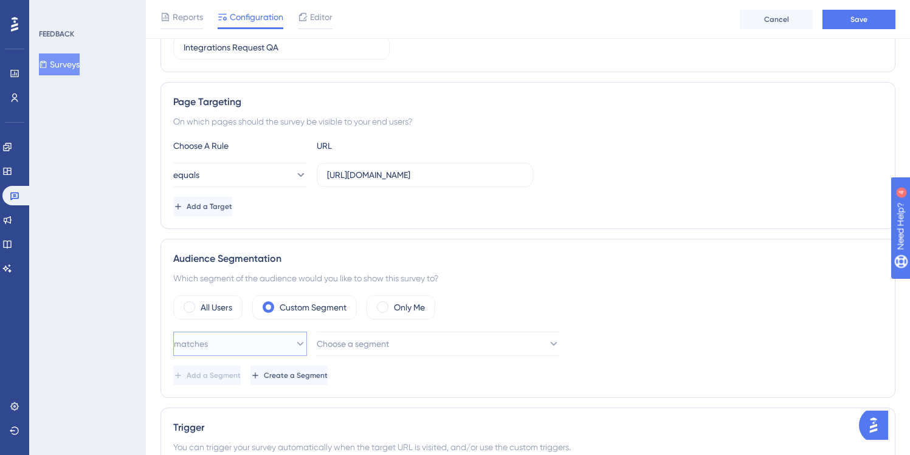
click at [294, 340] on icon at bounding box center [300, 344] width 12 height 12
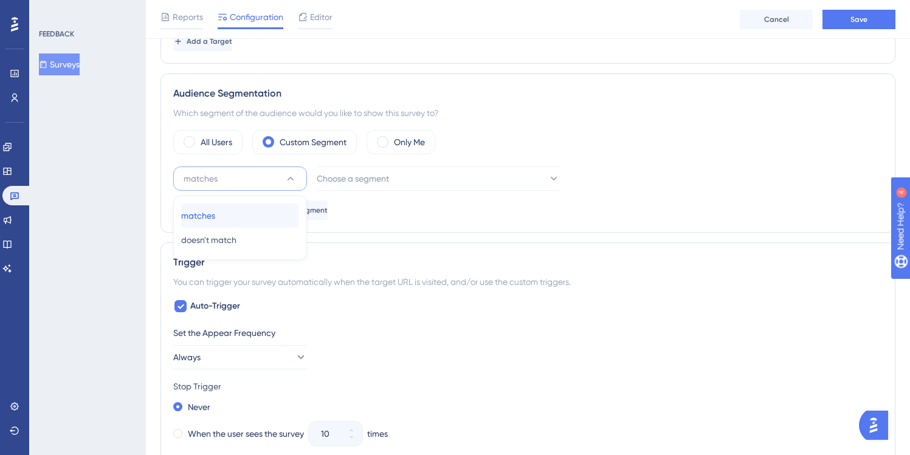
click at [238, 213] on div "matches matches" at bounding box center [240, 216] width 118 height 24
click at [390, 177] on span "Choose a segment" at bounding box center [353, 178] width 72 height 15
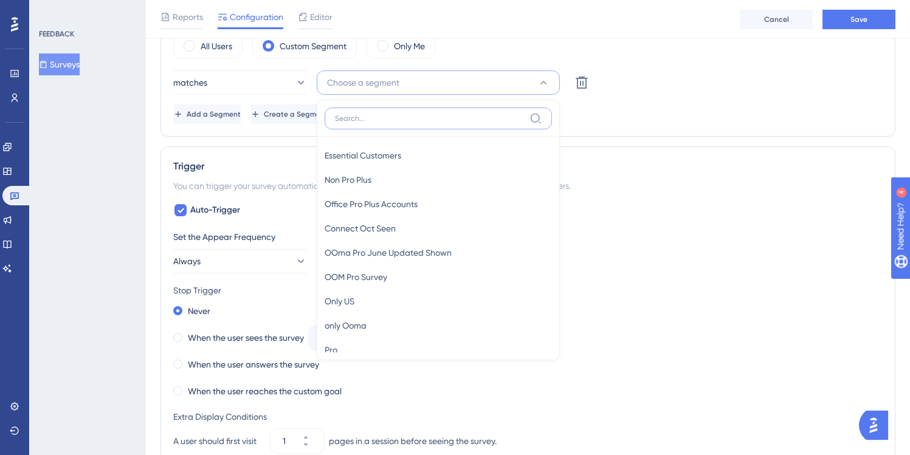
scroll to position [340, 0]
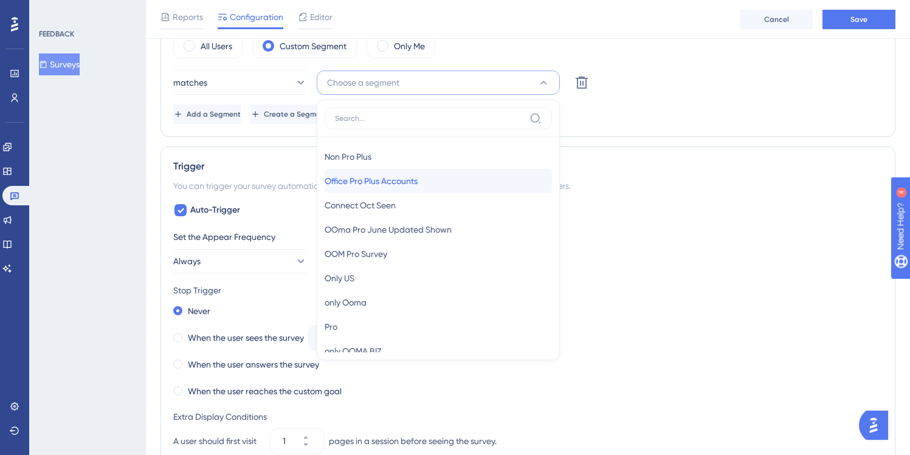
click at [397, 178] on span "Office Pro Plus Accounts" at bounding box center [371, 181] width 93 height 15
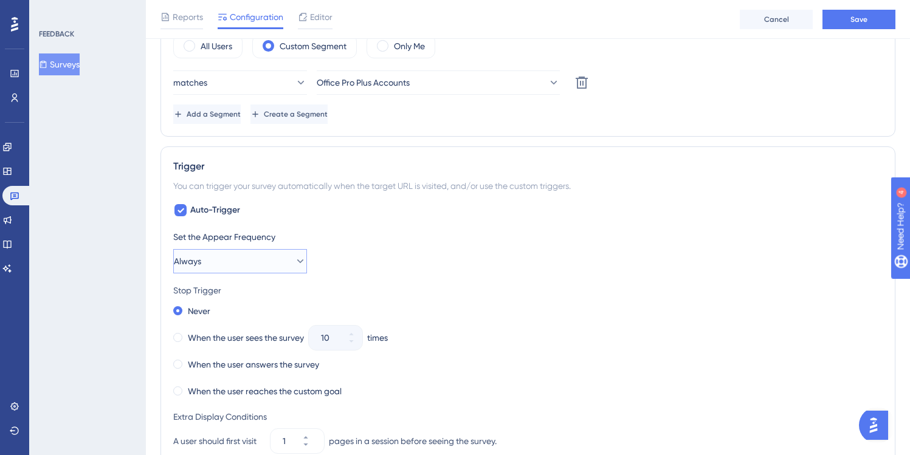
click at [240, 260] on button "Always" at bounding box center [240, 261] width 134 height 24
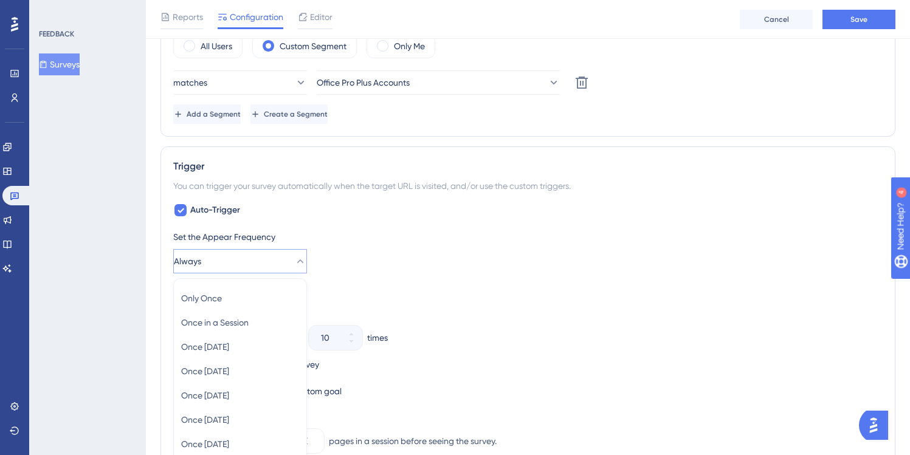
scroll to position [606, 0]
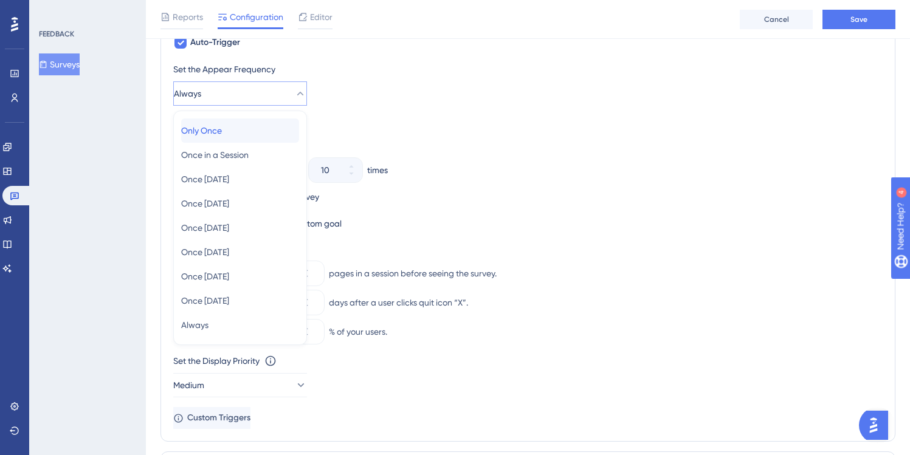
click at [238, 128] on div "Only Once Only Once" at bounding box center [240, 131] width 118 height 24
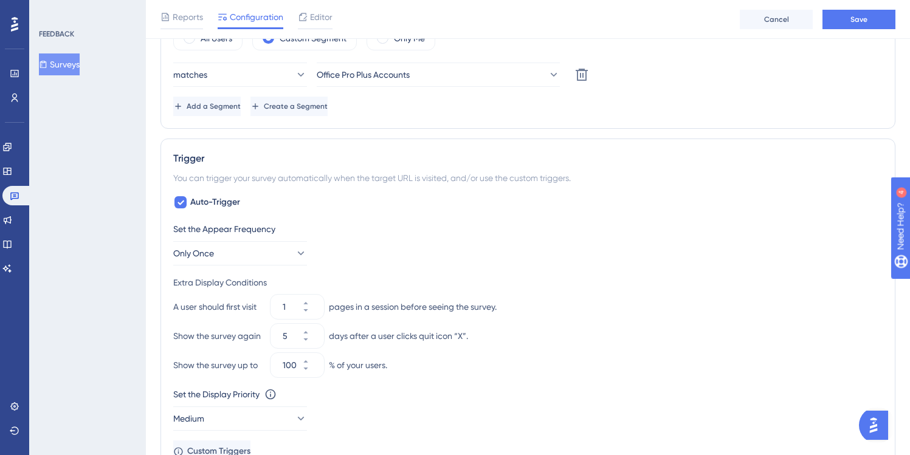
scroll to position [481, 0]
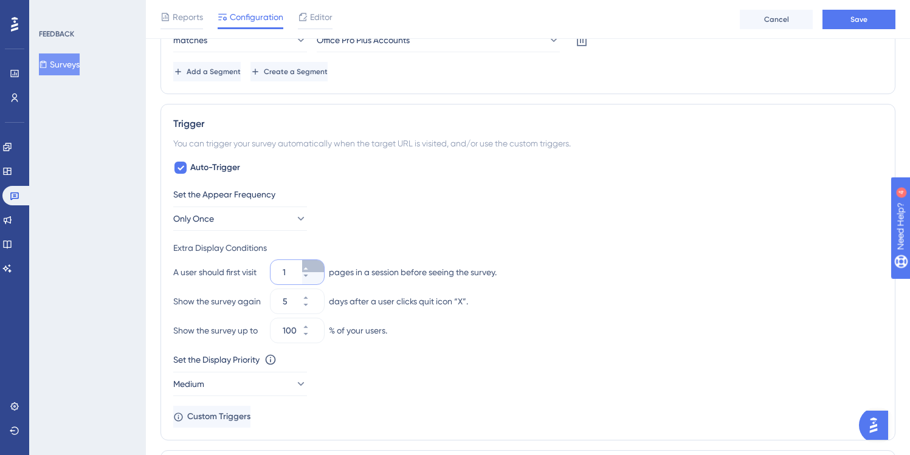
click at [309, 266] on icon at bounding box center [305, 268] width 7 height 7
type input "2"
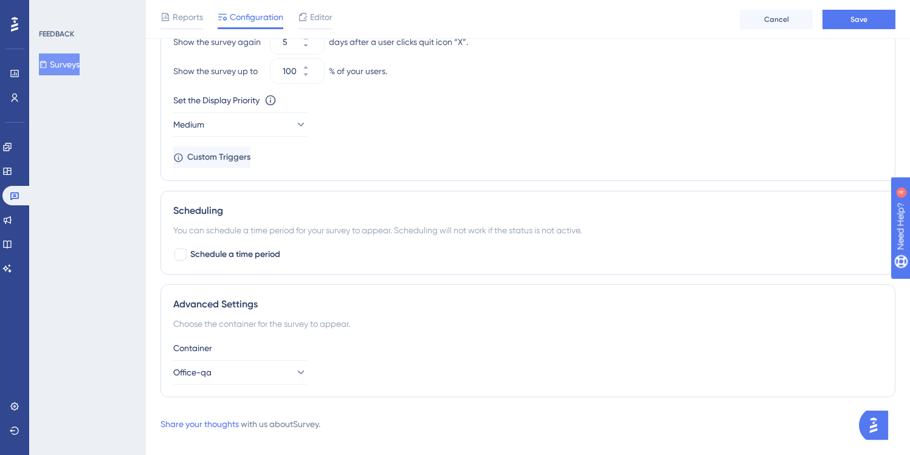
scroll to position [755, 0]
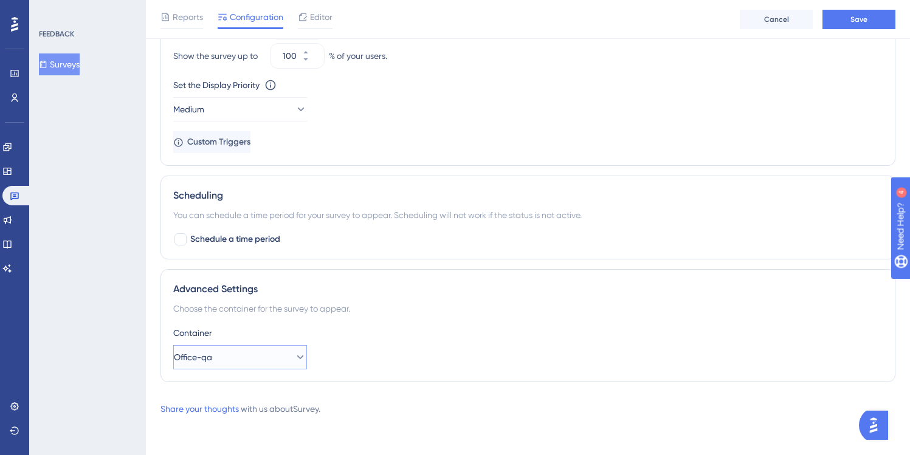
click at [294, 357] on icon at bounding box center [300, 357] width 12 height 12
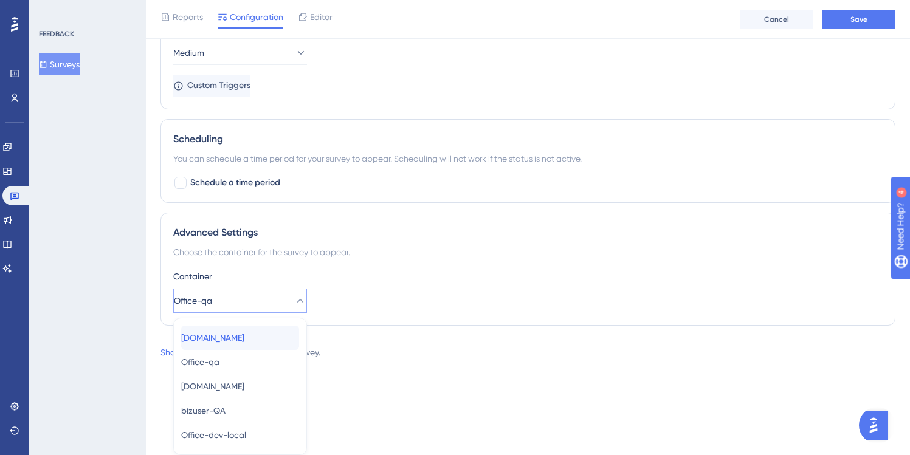
click at [244, 336] on span "[DOMAIN_NAME]" at bounding box center [212, 338] width 63 height 15
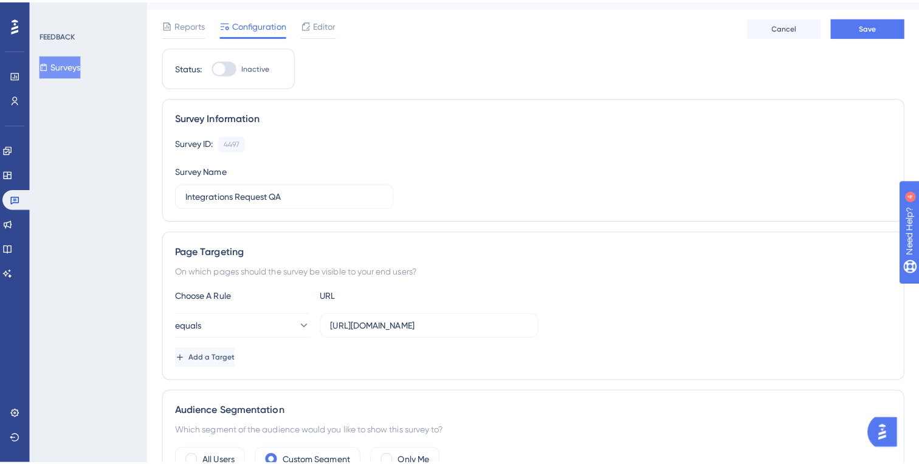
scroll to position [0, 0]
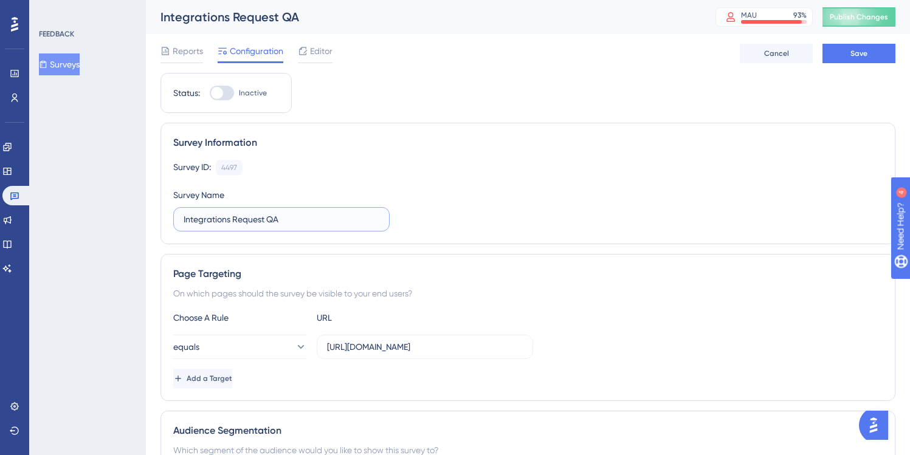
click at [283, 219] on input "Integrations Request QA" at bounding box center [282, 219] width 196 height 13
click at [180, 220] on label "Integrations Request" at bounding box center [281, 219] width 216 height 24
click at [184, 220] on input "Integrations Request" at bounding box center [282, 219] width 196 height 13
click at [182, 219] on label "Integrations Request" at bounding box center [281, 219] width 216 height 24
click at [184, 219] on input "Integrations Request" at bounding box center [282, 219] width 196 height 13
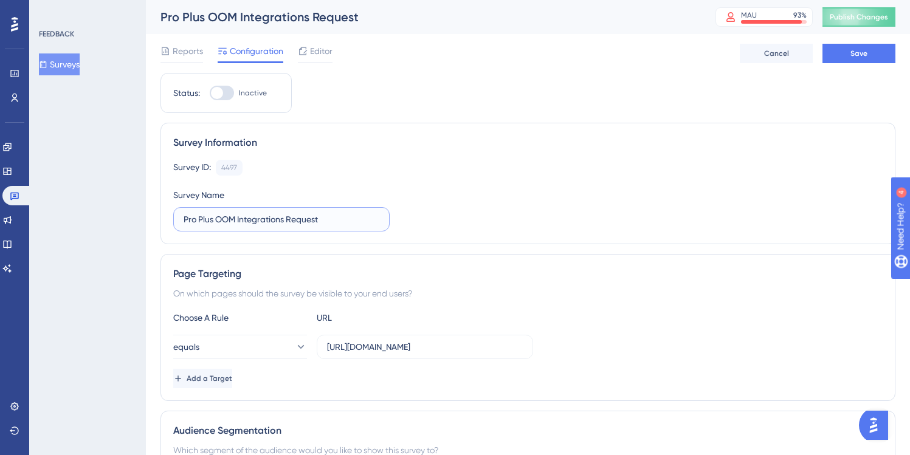
type input "Pro Plus OOM Integrations Request"
click at [227, 94] on div at bounding box center [222, 93] width 24 height 15
click at [210, 94] on input "Inactive" at bounding box center [209, 93] width 1 height 1
checkbox input "true"
click at [856, 55] on span "Save" at bounding box center [858, 54] width 17 height 10
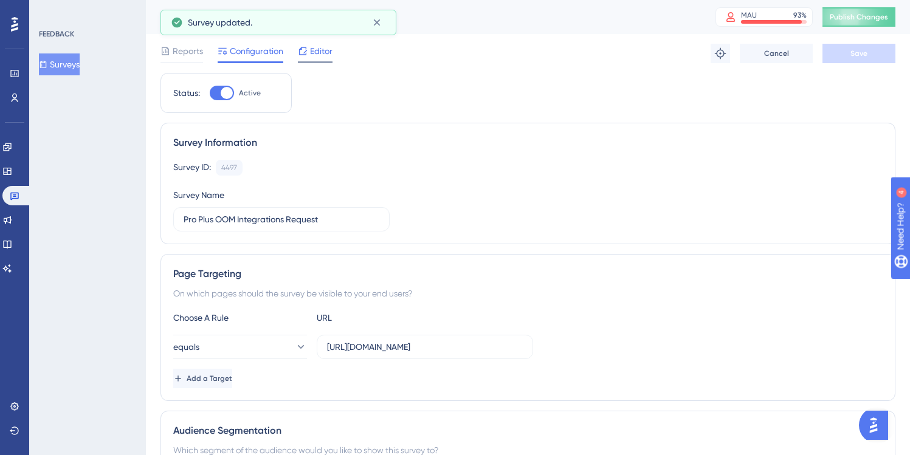
click at [326, 51] on span "Editor" at bounding box center [321, 51] width 22 height 15
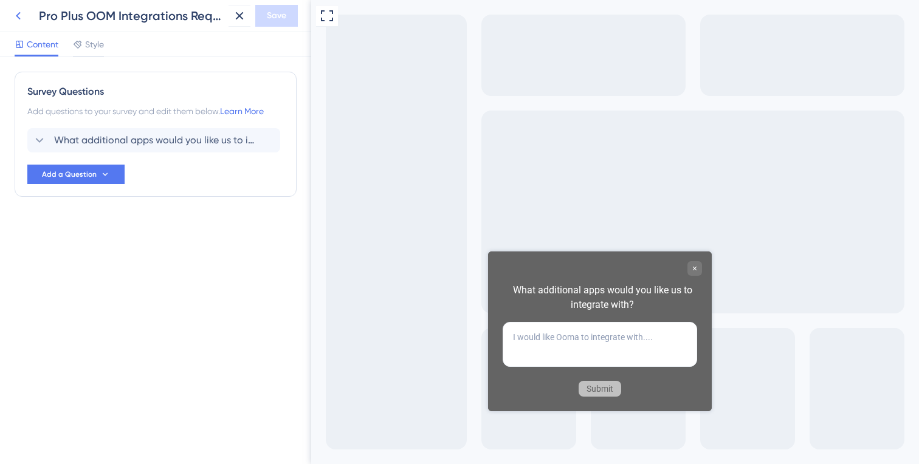
click at [18, 16] on icon at bounding box center [18, 16] width 5 height 8
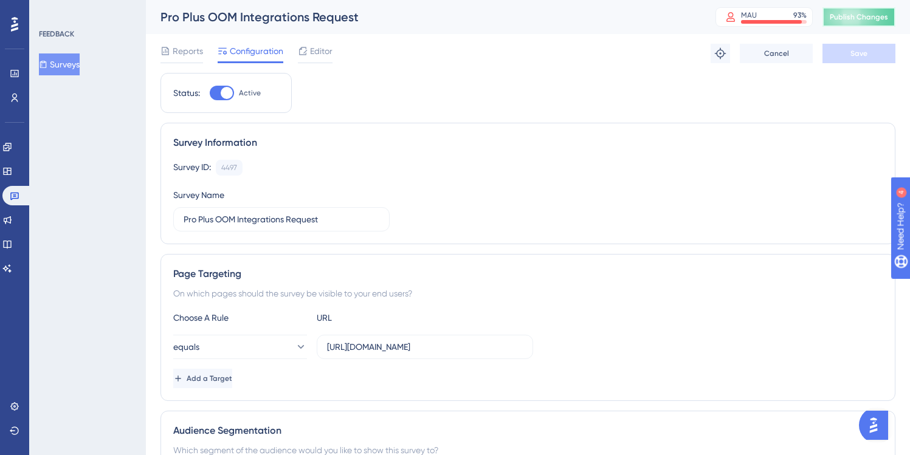
click at [859, 16] on span "Publish Changes" at bounding box center [859, 17] width 58 height 10
